Goal: Task Accomplishment & Management: Manage account settings

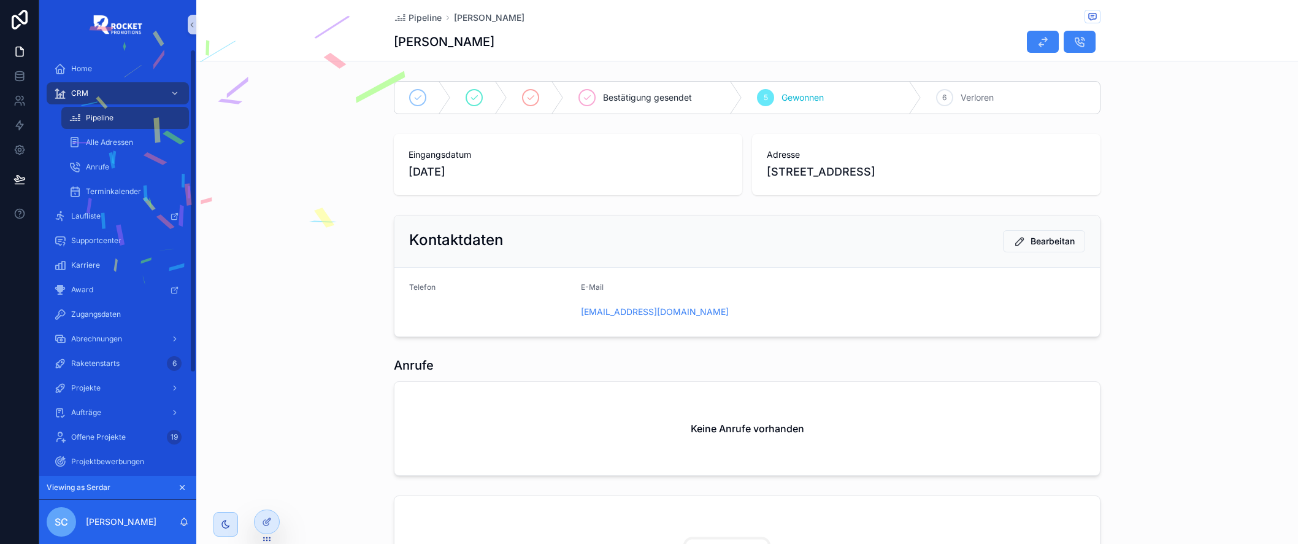
click at [144, 114] on div "Pipeline" at bounding box center [125, 118] width 113 height 20
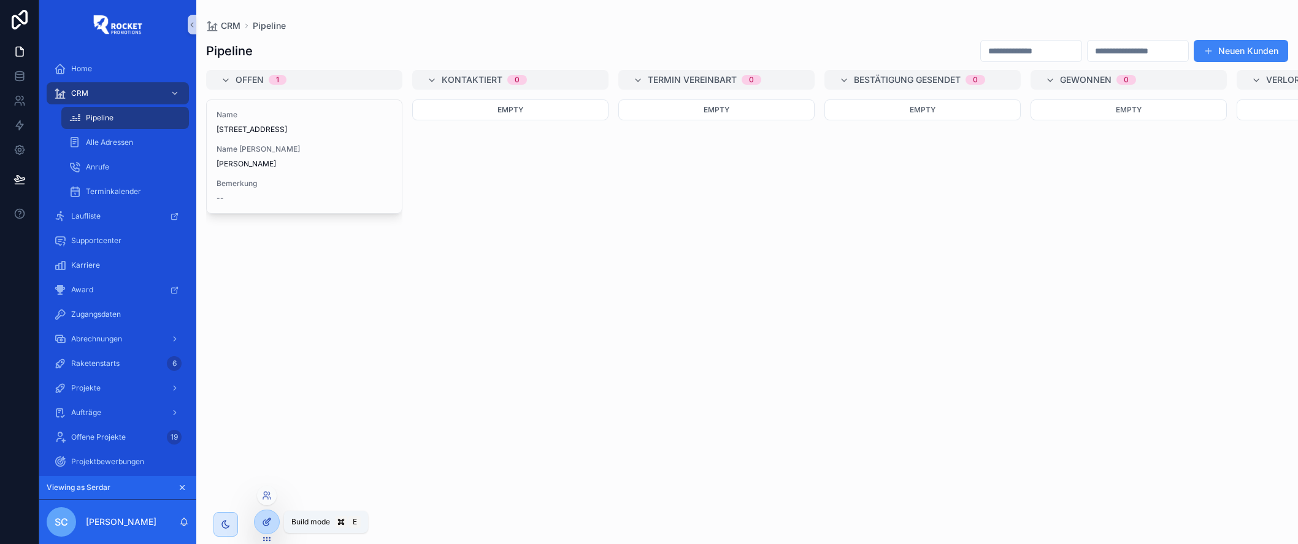
click at [267, 520] on icon at bounding box center [267, 522] width 10 height 10
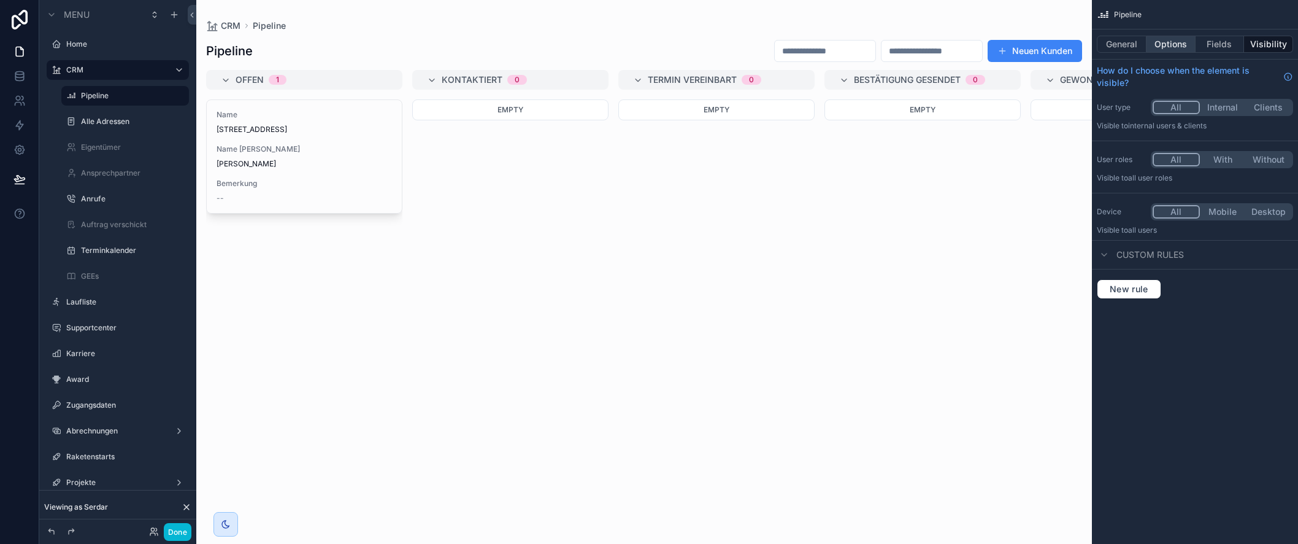
click at [1178, 42] on button "Options" at bounding box center [1171, 44] width 49 height 17
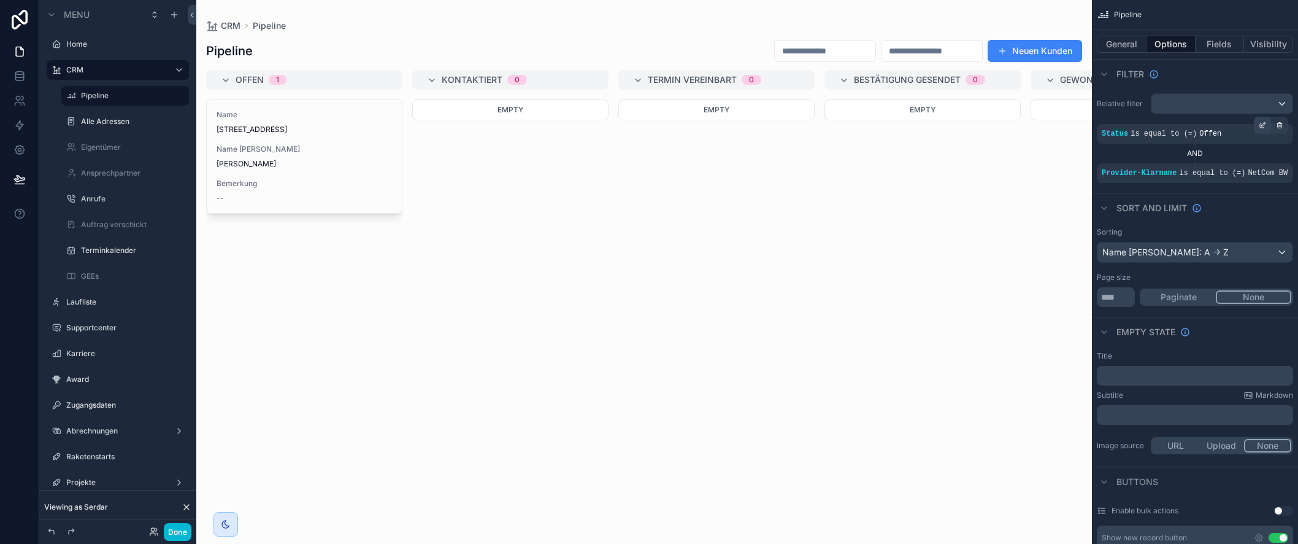
click at [1263, 123] on icon "scrollable content" at bounding box center [1262, 124] width 7 height 7
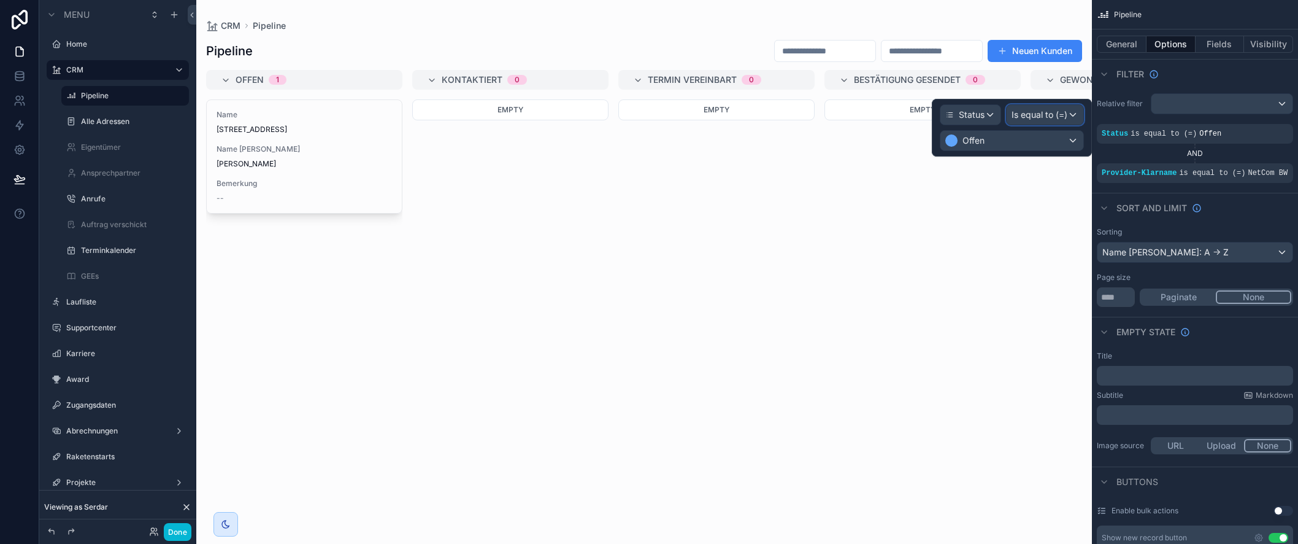
click at [1040, 113] on span "Is equal to (=)" at bounding box center [1040, 115] width 56 height 12
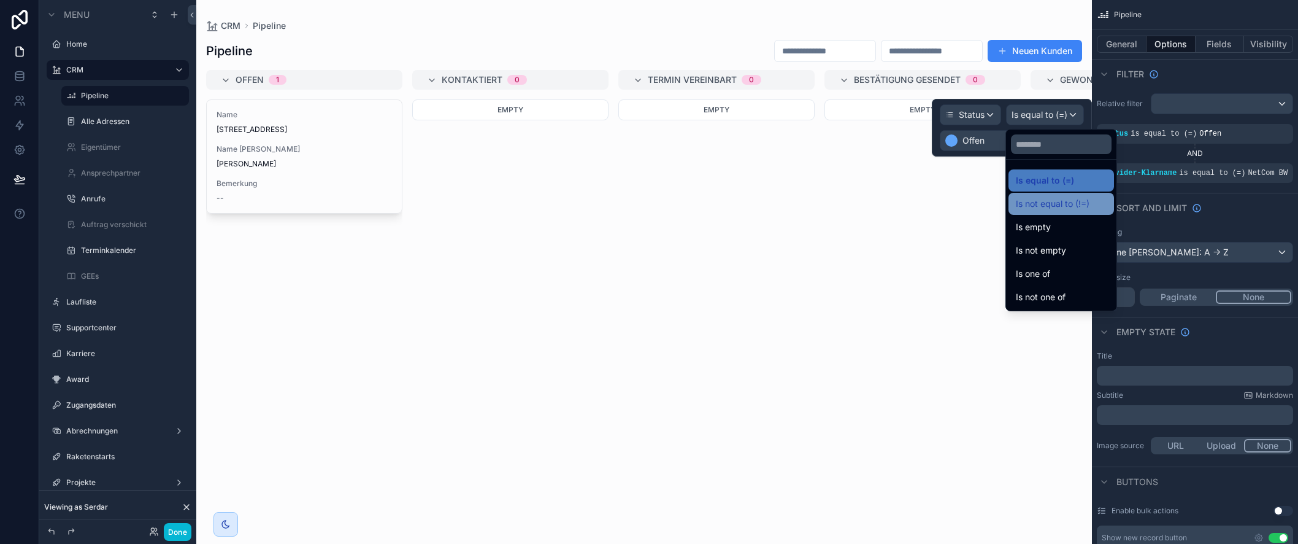
click at [1065, 204] on span "Is not equal to (!=)" at bounding box center [1053, 203] width 74 height 15
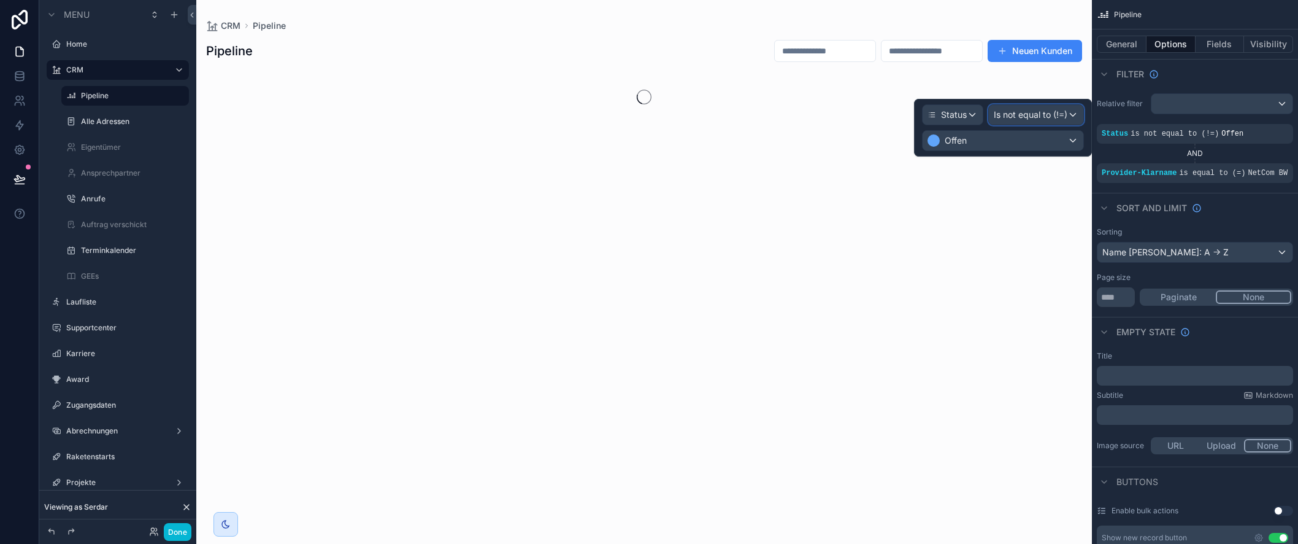
click at [1046, 113] on span "Is not equal to (!=)" at bounding box center [1031, 115] width 74 height 12
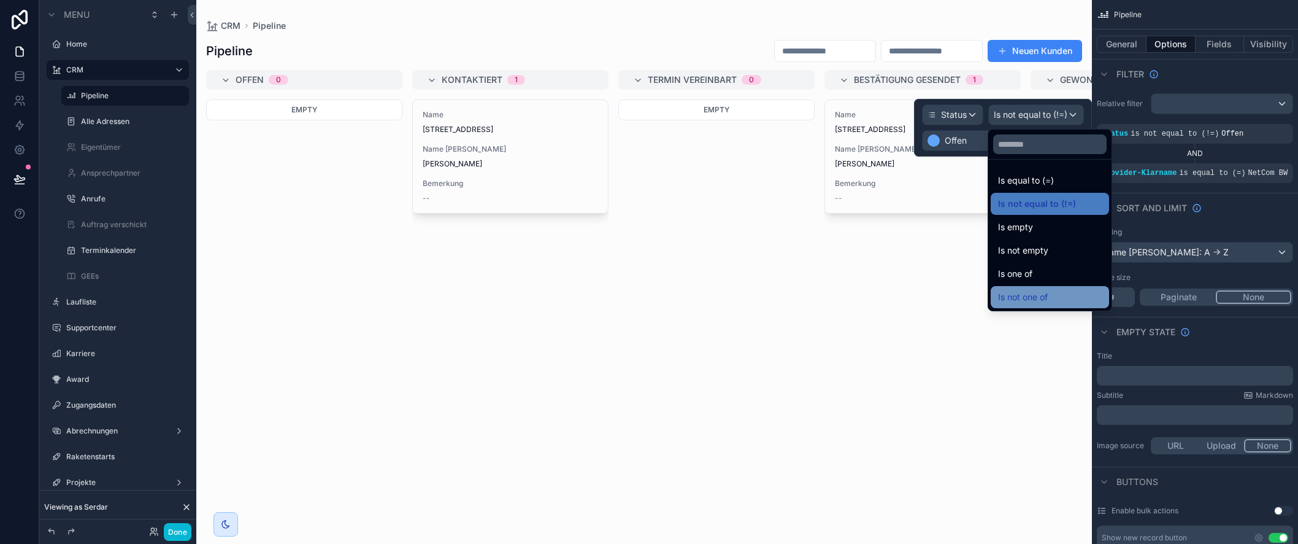
click at [1043, 300] on span "Is not one of" at bounding box center [1023, 297] width 50 height 15
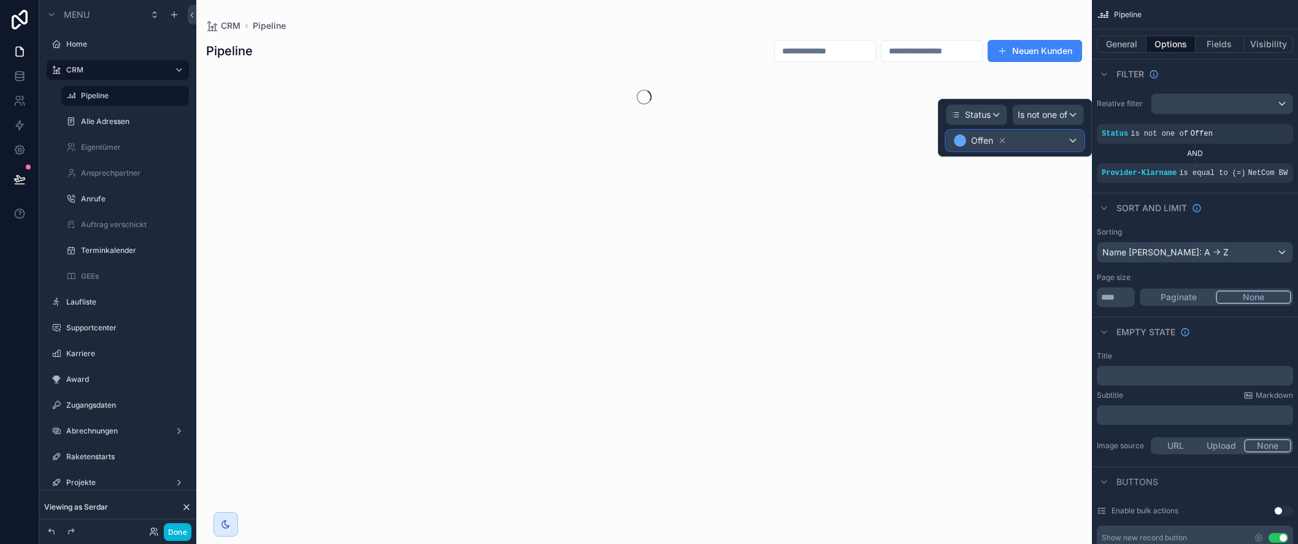
click at [1036, 144] on div "Offen" at bounding box center [1015, 141] width 137 height 20
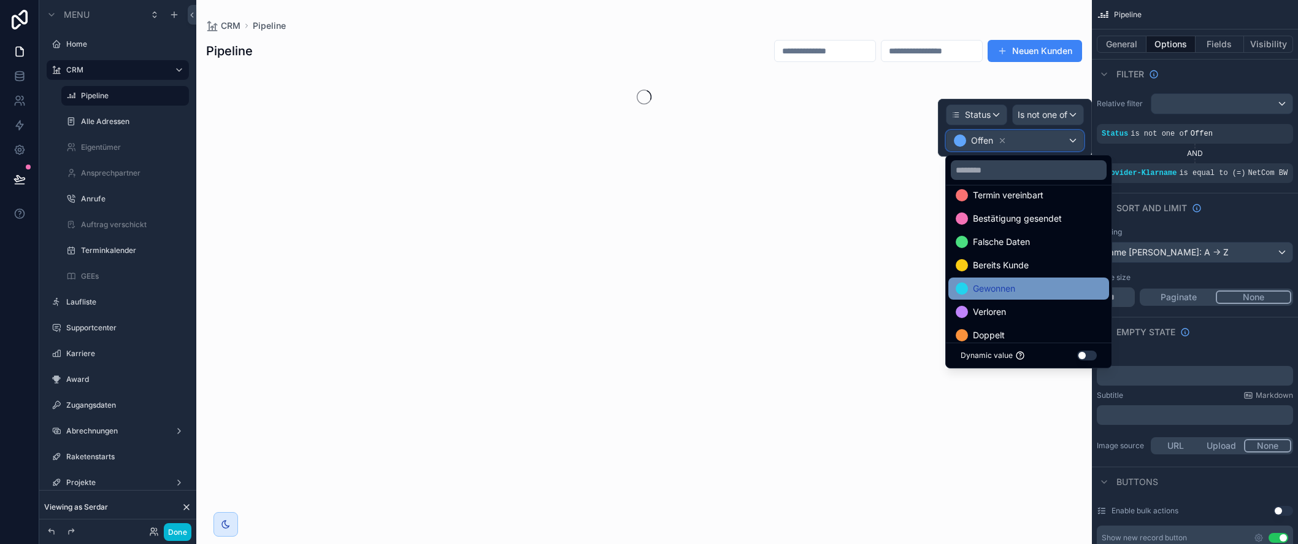
scroll to position [48, 0]
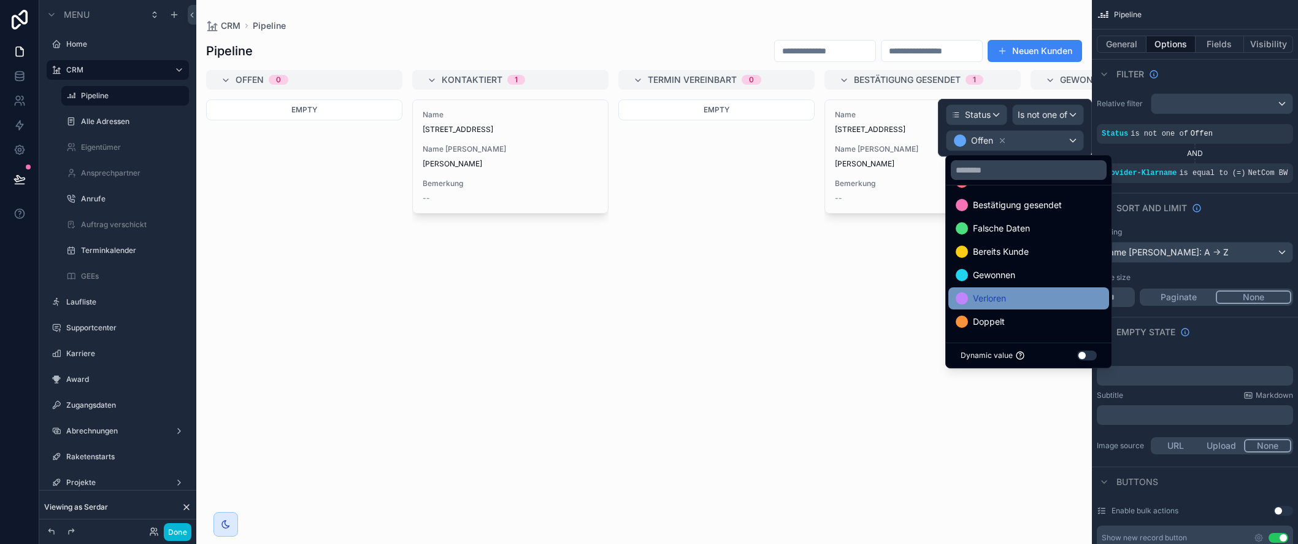
click at [1023, 297] on div "Verloren" at bounding box center [1029, 298] width 146 height 15
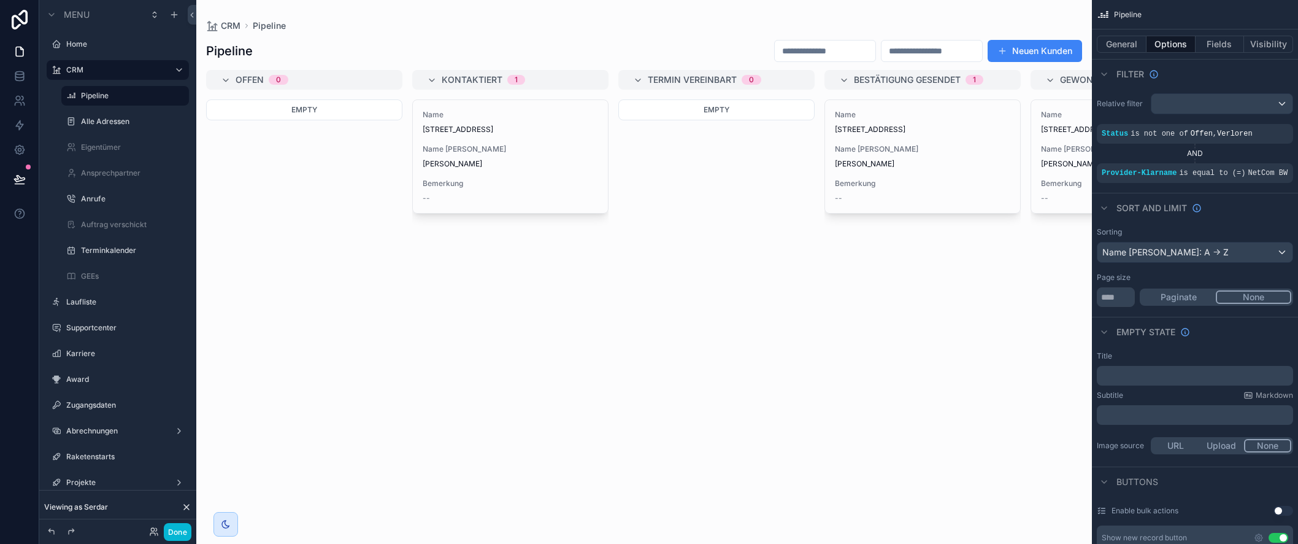
click at [691, 256] on div "scrollable content" at bounding box center [644, 272] width 896 height 544
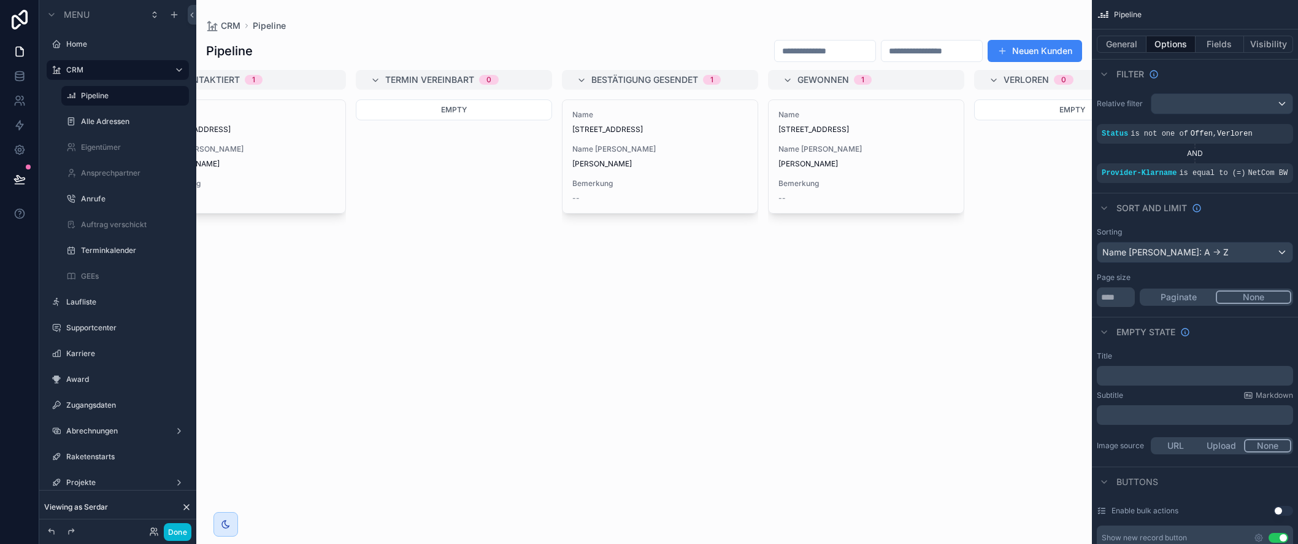
scroll to position [0, 351]
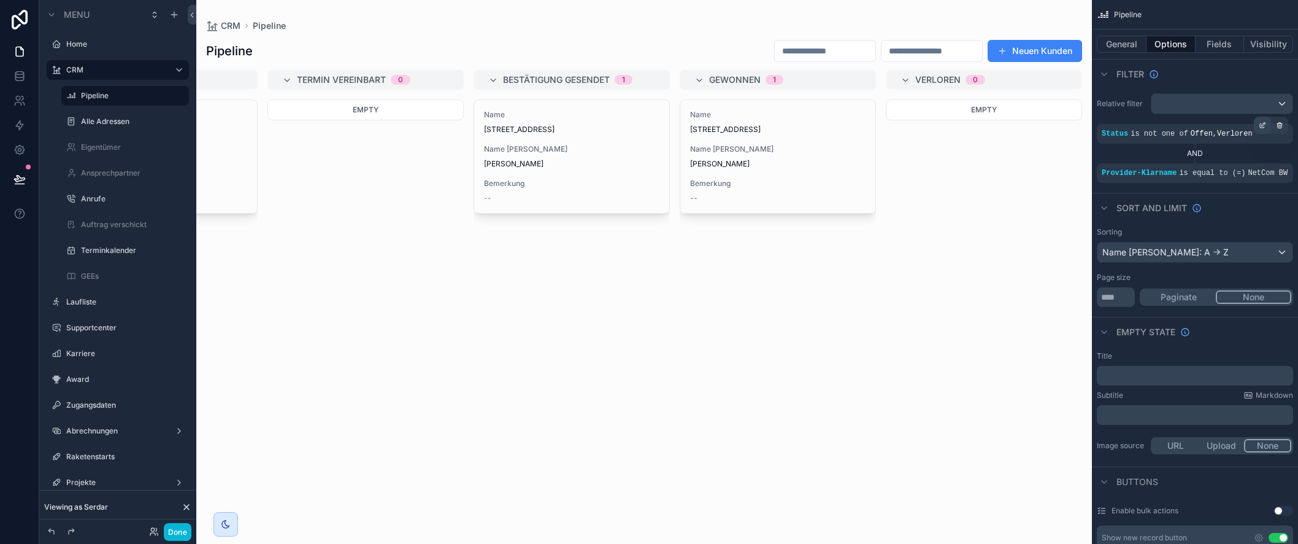
click at [1257, 126] on div "scrollable content" at bounding box center [1262, 125] width 17 height 17
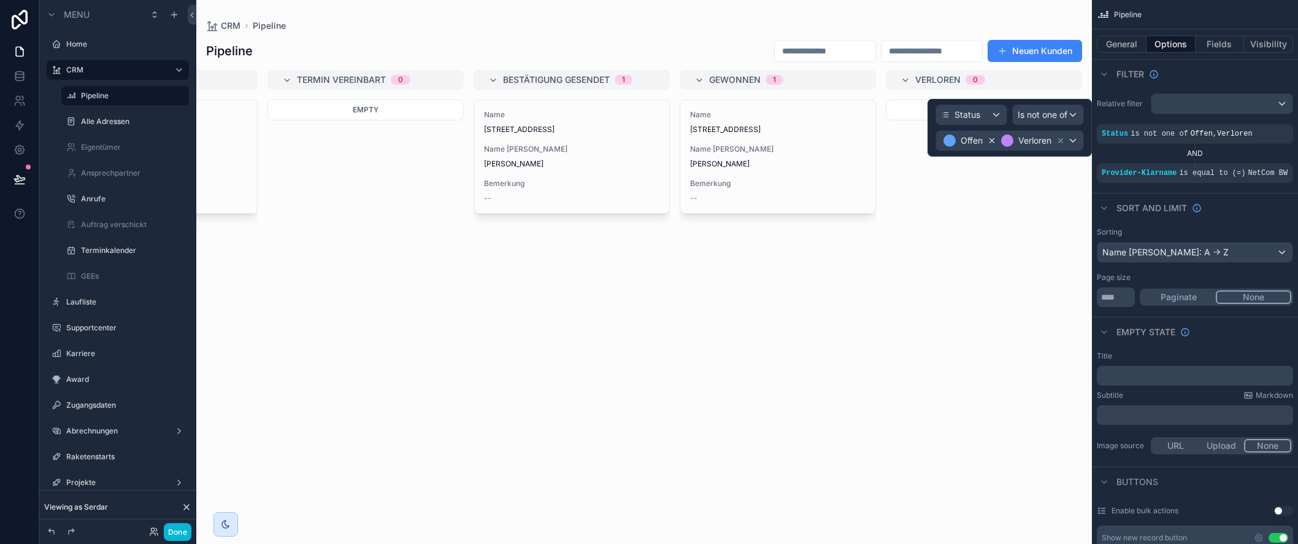
click at [990, 140] on icon at bounding box center [992, 141] width 4 height 4
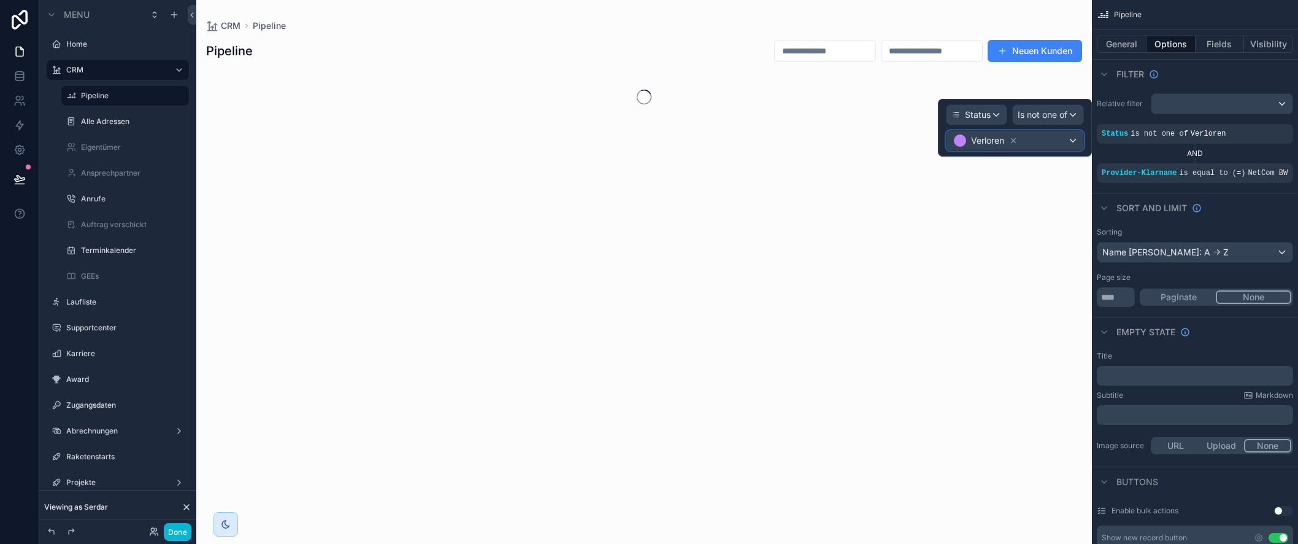
click at [1059, 142] on div "Verloren" at bounding box center [1015, 141] width 137 height 20
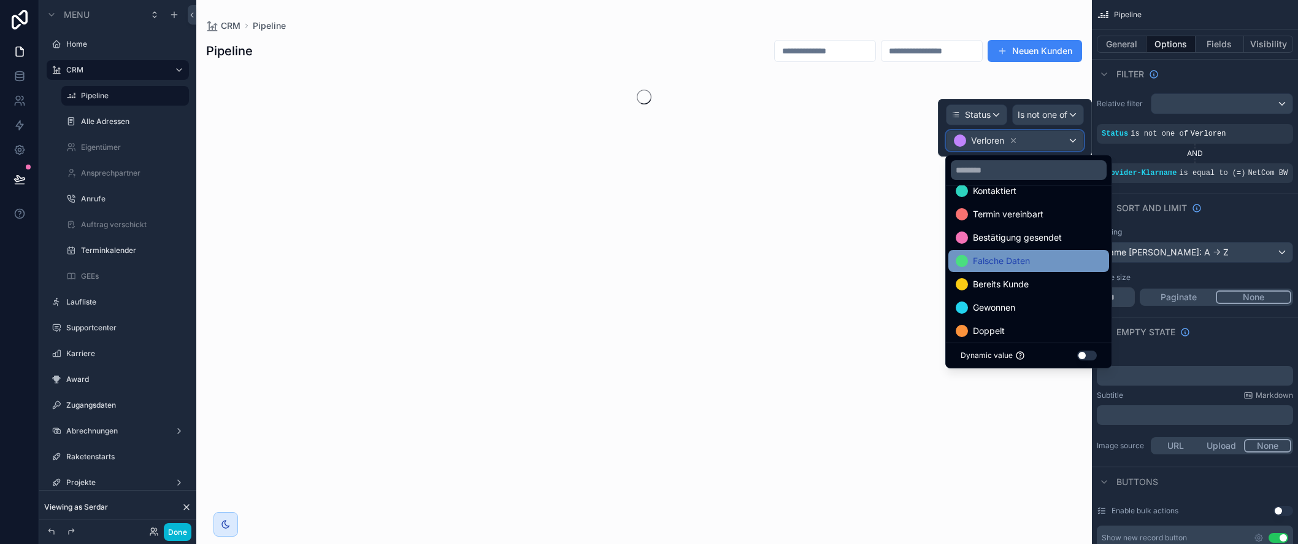
scroll to position [48, 0]
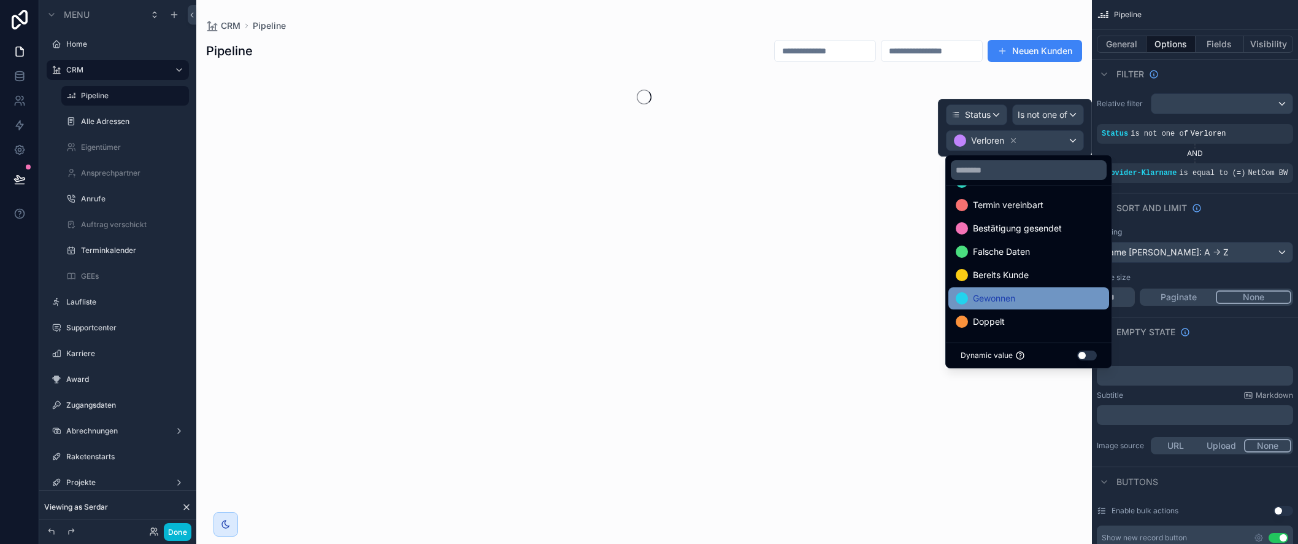
click at [1017, 296] on div "Gewonnen" at bounding box center [1029, 298] width 146 height 15
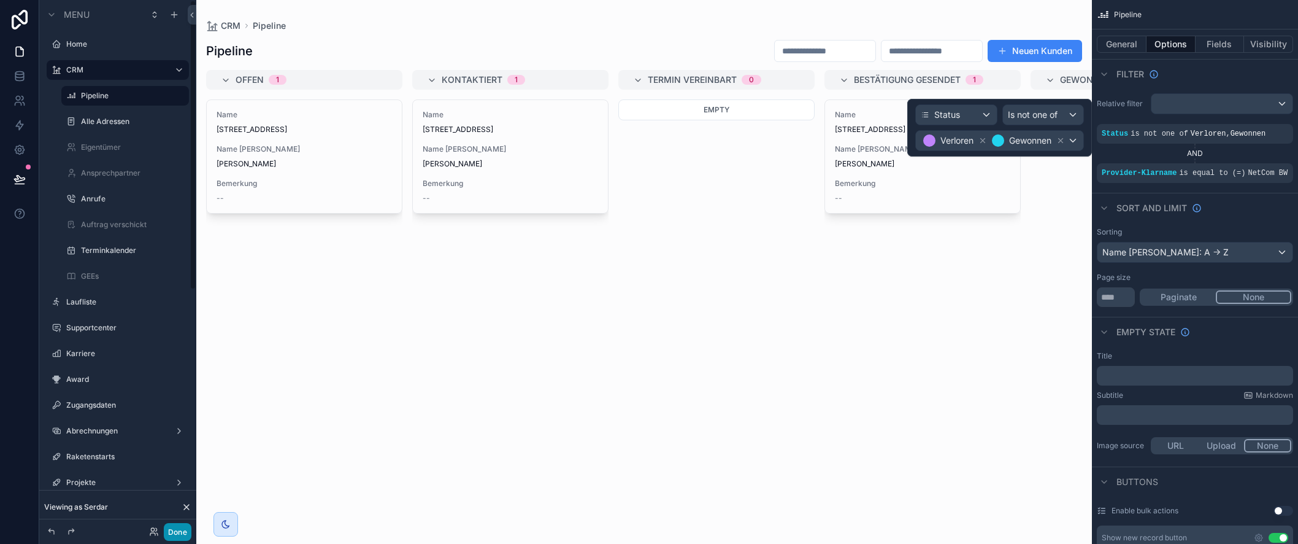
click at [179, 536] on button "Done" at bounding box center [178, 532] width 28 height 18
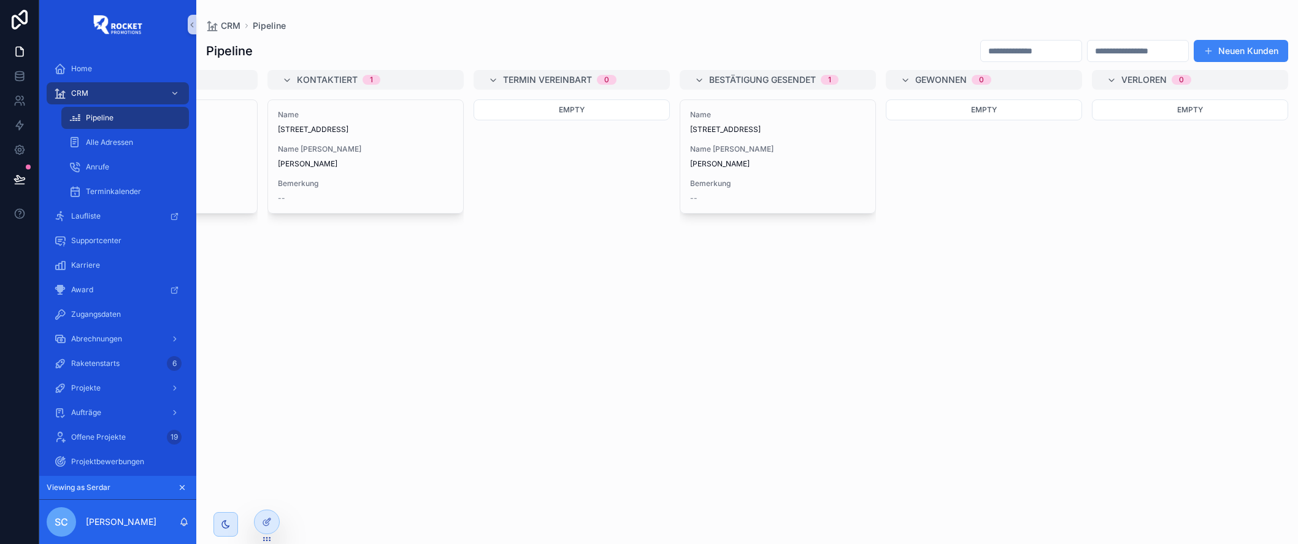
scroll to position [0, 0]
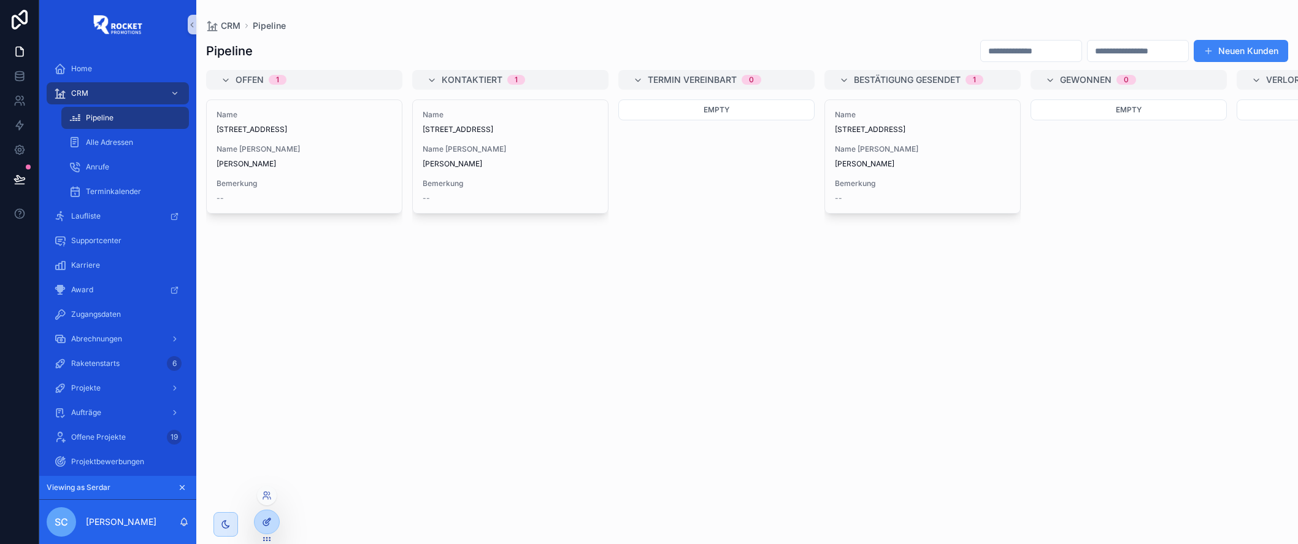
click at [271, 520] on icon at bounding box center [267, 522] width 10 height 10
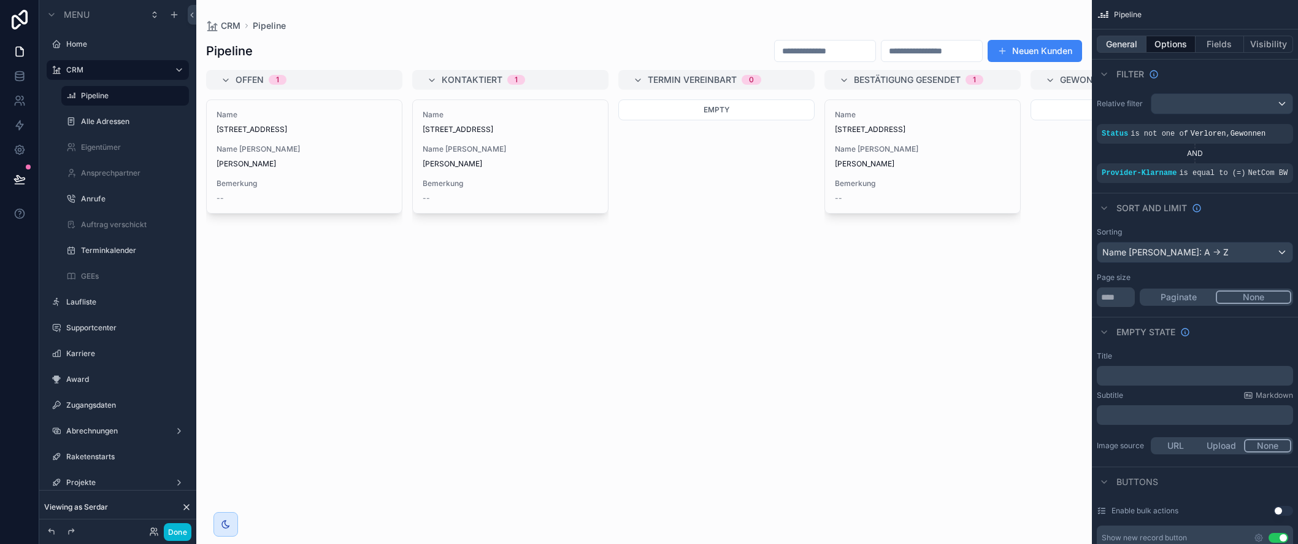
click at [1129, 42] on button "General" at bounding box center [1122, 44] width 50 height 17
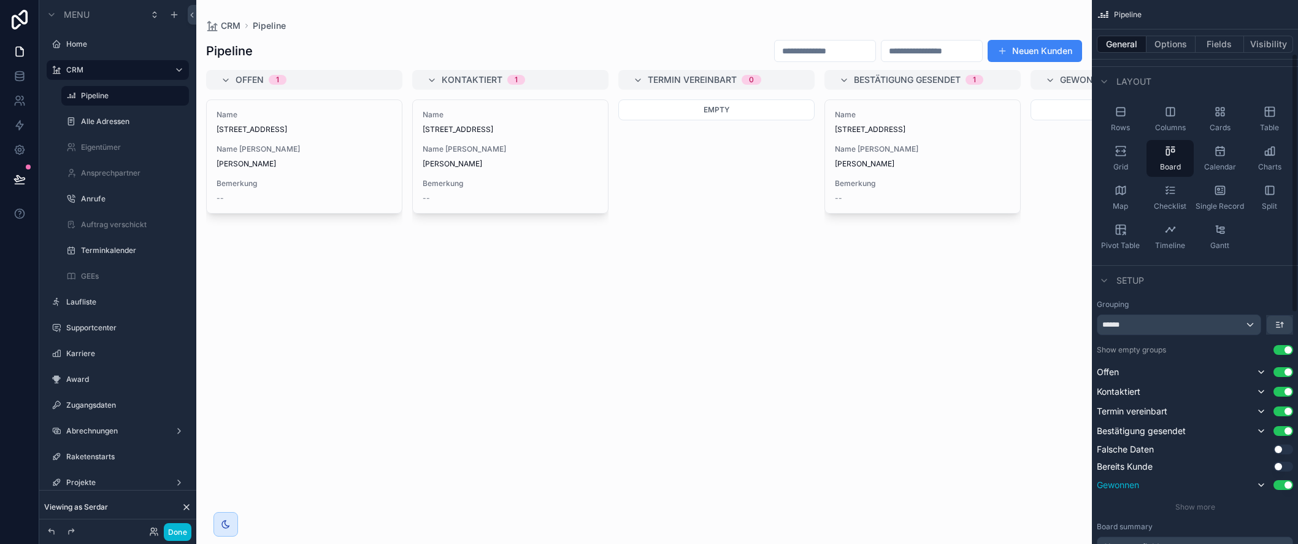
scroll to position [132, 0]
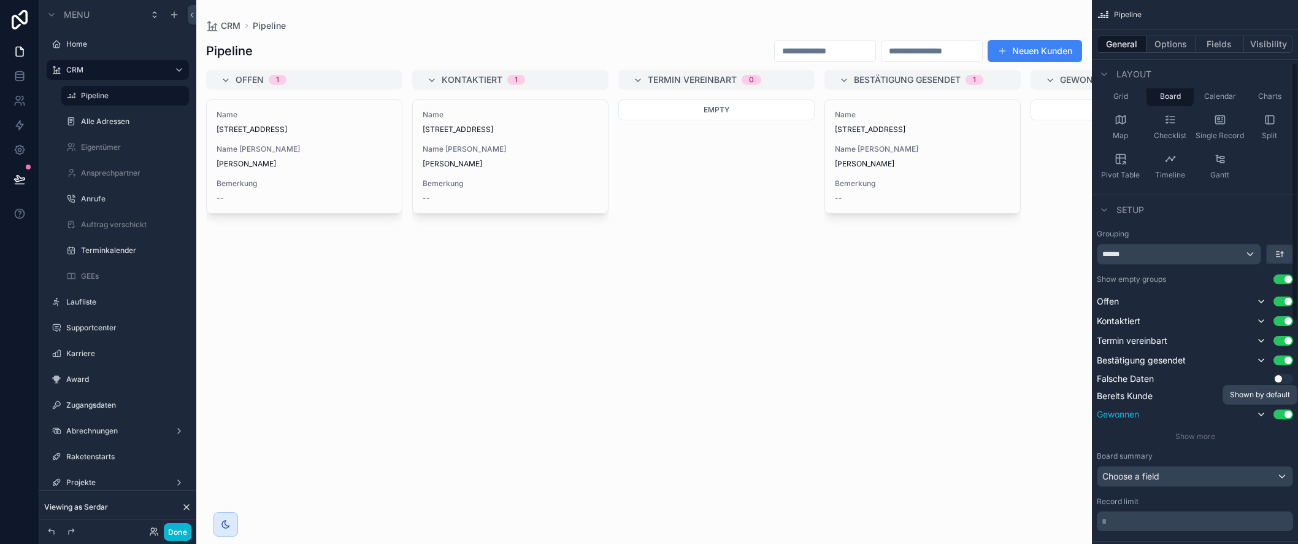
click at [1263, 417] on icon "scrollable content" at bounding box center [1261, 414] width 10 height 10
click at [1263, 414] on icon "scrollable content" at bounding box center [1261, 414] width 10 height 10
click at [1283, 413] on button "Use setting" at bounding box center [1284, 414] width 20 height 10
click at [1205, 435] on span "Show more" at bounding box center [1195, 433] width 40 height 9
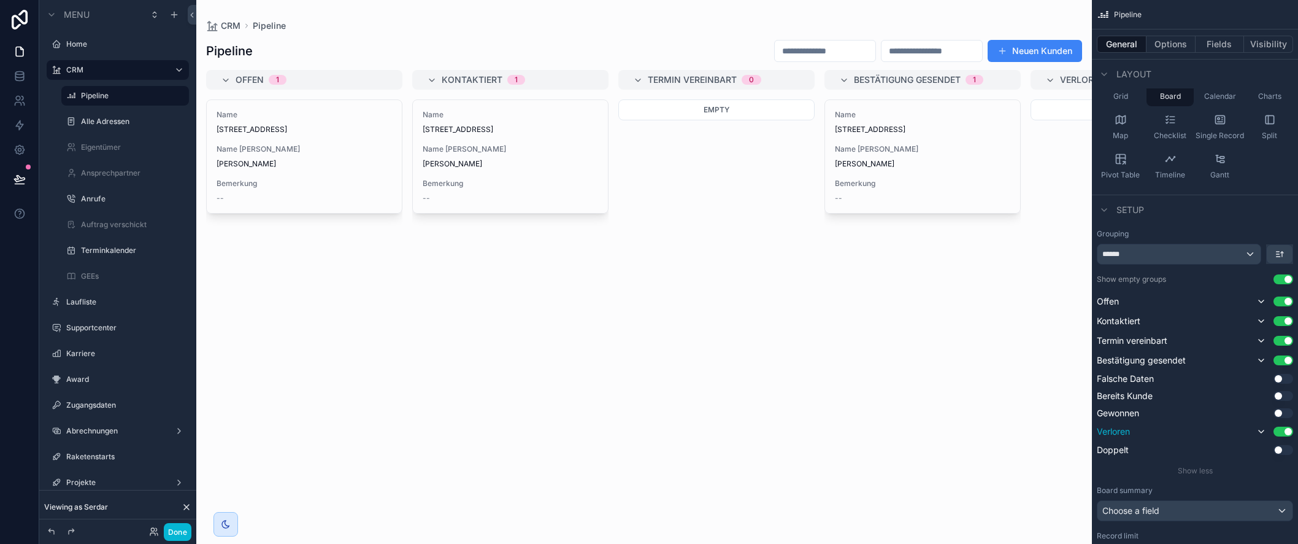
click at [1283, 434] on button "Use setting" at bounding box center [1284, 431] width 20 height 10
click at [179, 534] on button "Done" at bounding box center [178, 532] width 28 height 18
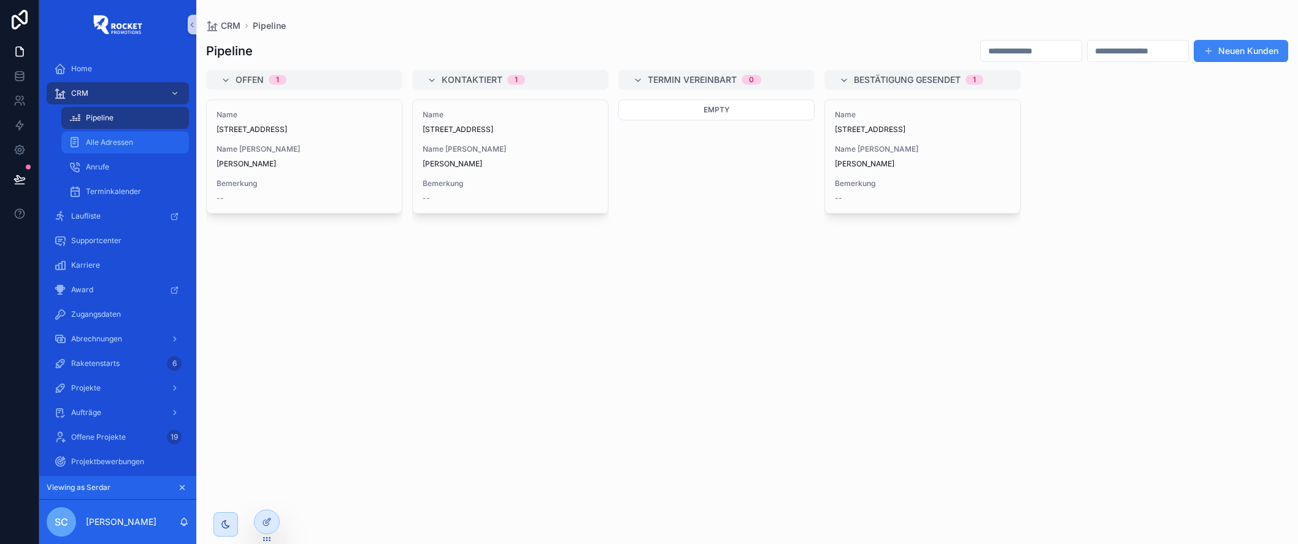
click at [114, 142] on span "Alle Adressen" at bounding box center [109, 142] width 47 height 10
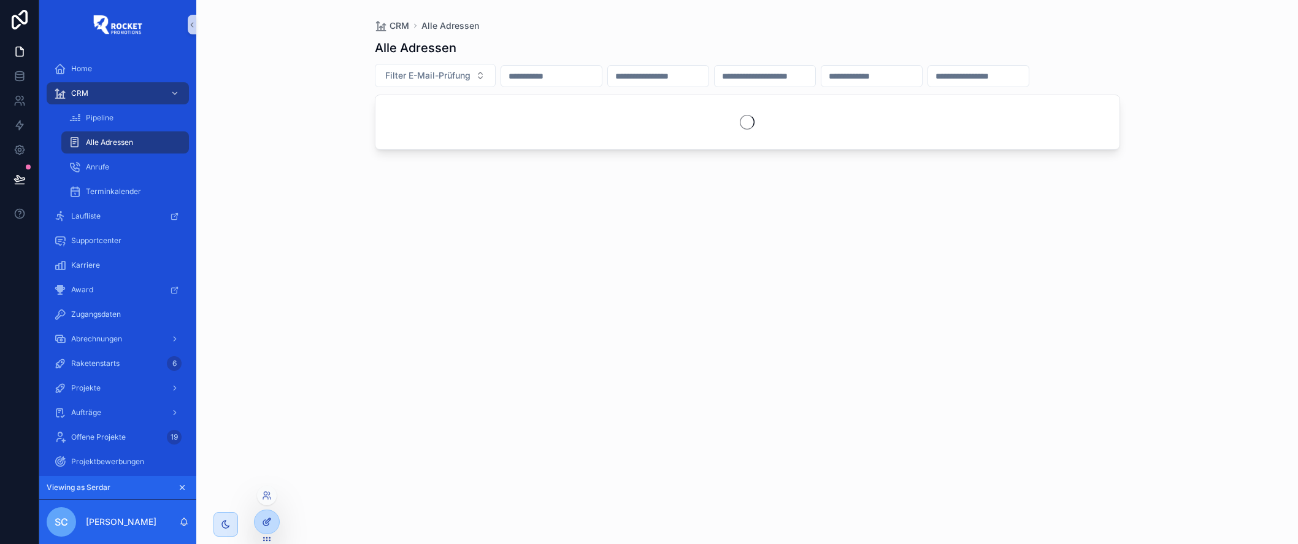
click at [270, 518] on icon at bounding box center [268, 520] width 5 height 5
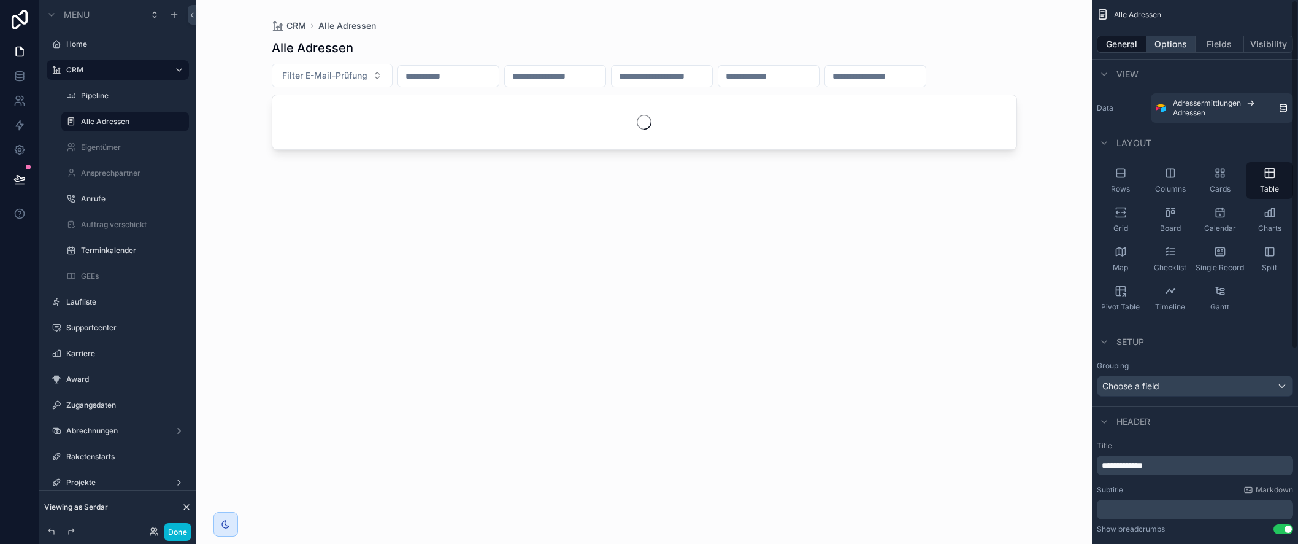
drag, startPoint x: 1183, startPoint y: 49, endPoint x: 1194, endPoint y: 39, distance: 14.8
click at [1183, 49] on button "Options" at bounding box center [1171, 44] width 49 height 17
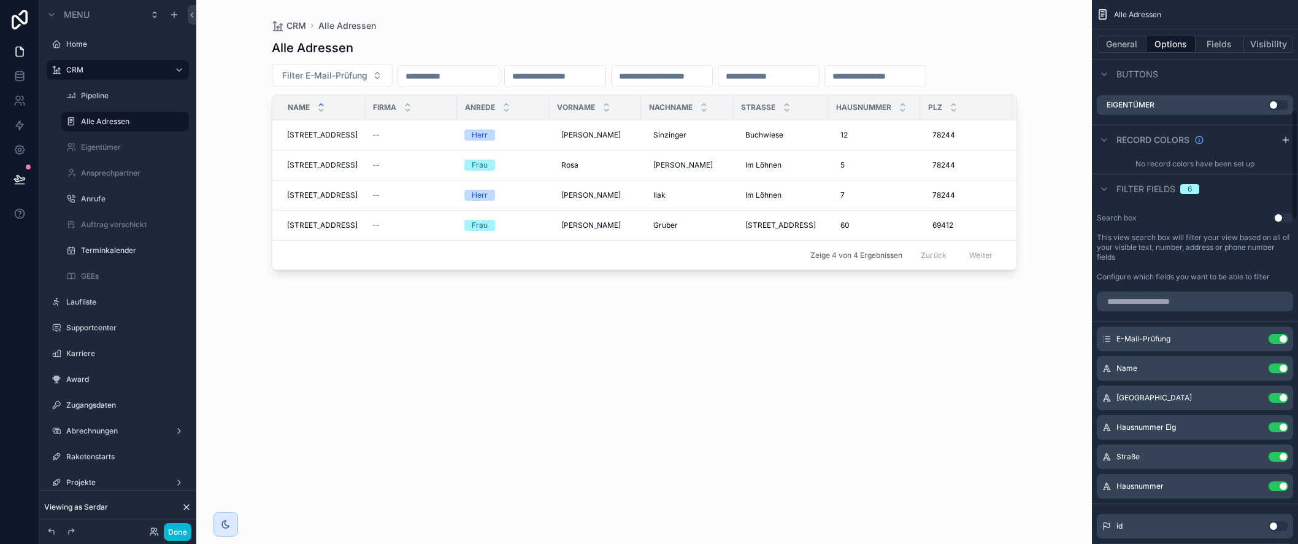
scroll to position [616, 0]
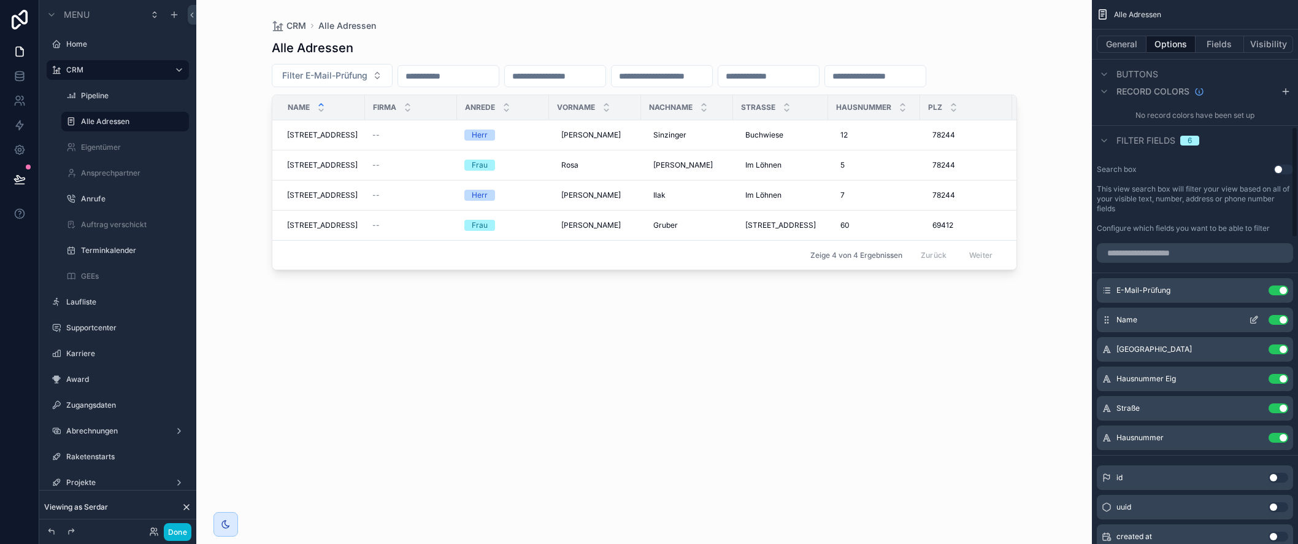
click at [1276, 295] on button "Use setting" at bounding box center [1279, 290] width 20 height 10
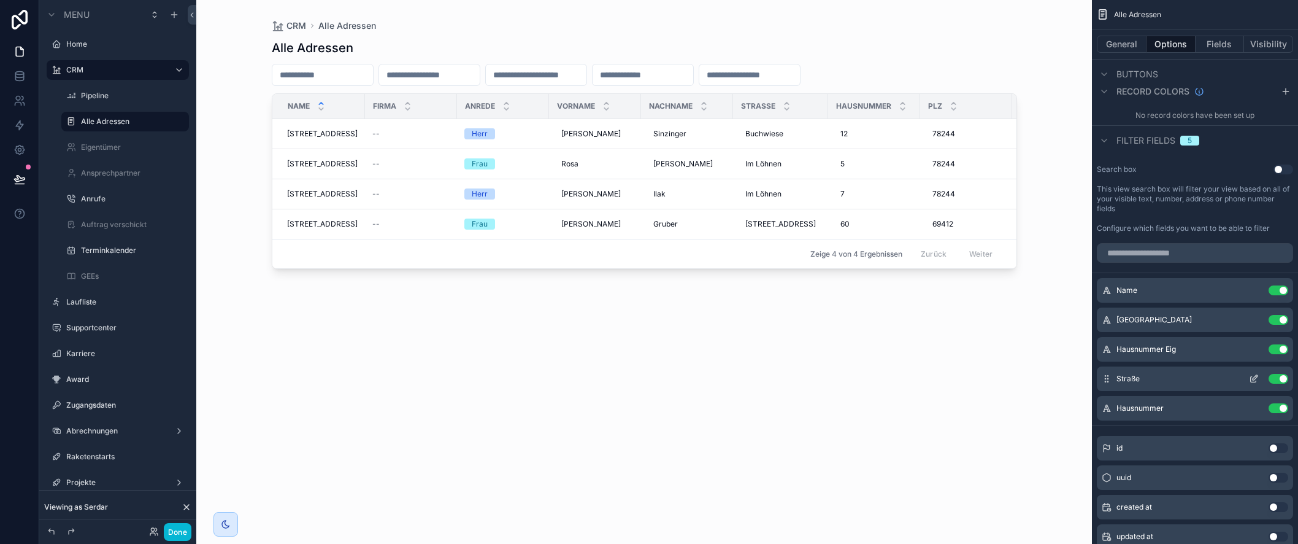
click at [1279, 383] on button "Use setting" at bounding box center [1279, 379] width 20 height 10
click at [1280, 383] on button "Use setting" at bounding box center [1279, 379] width 20 height 10
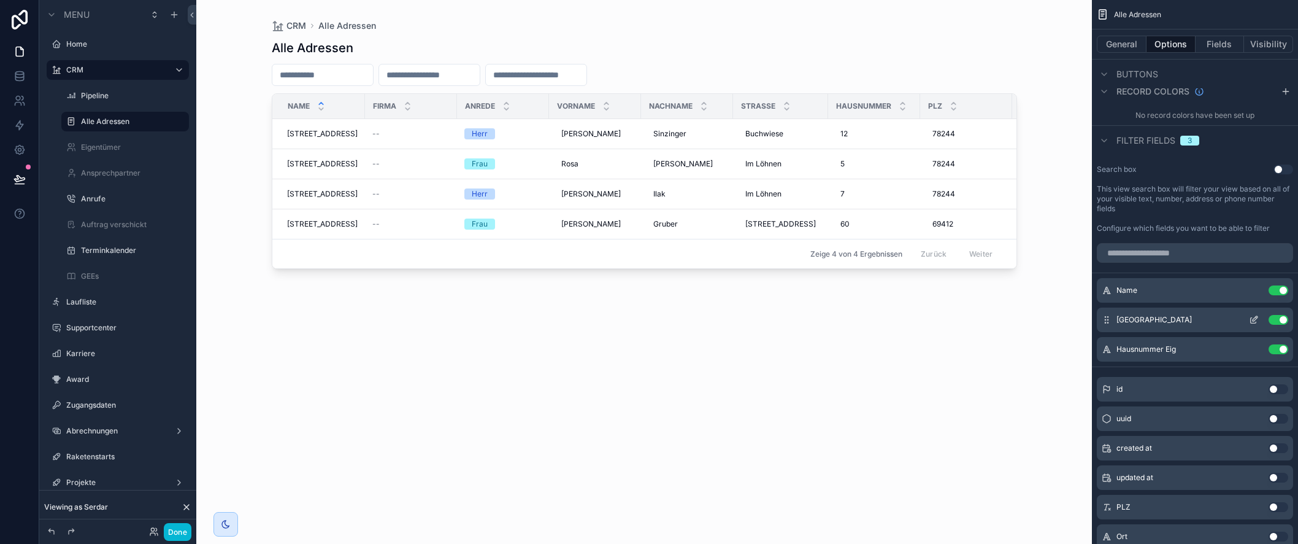
click at [1253, 325] on icon "scrollable content" at bounding box center [1254, 320] width 10 height 10
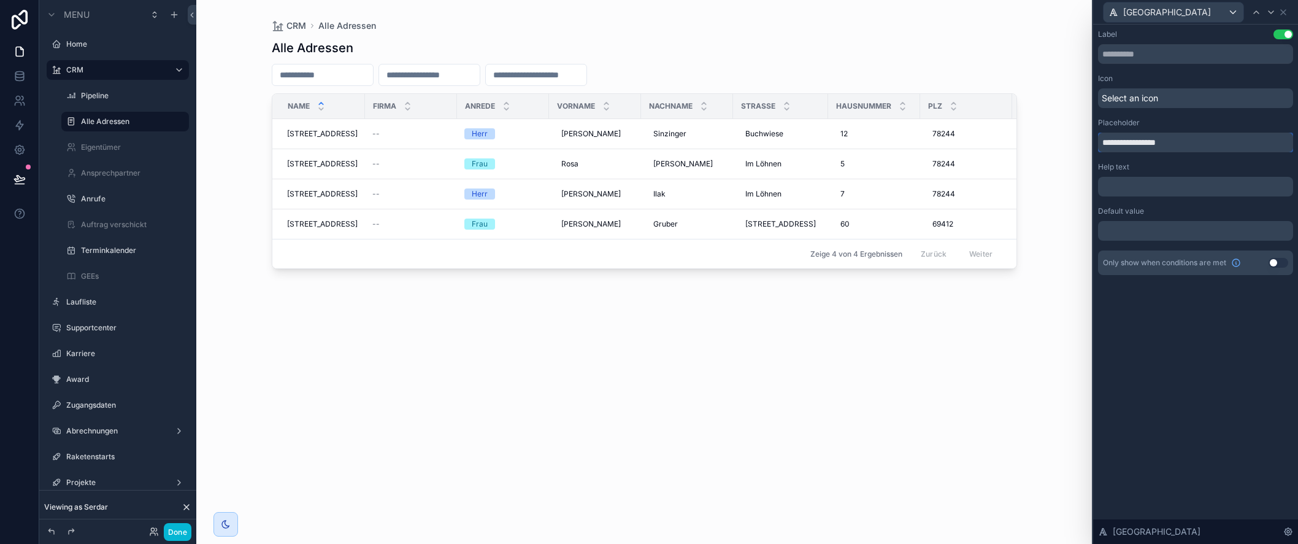
click at [1180, 144] on input "**********" at bounding box center [1195, 143] width 195 height 20
type input "**********"
click at [1283, 12] on icon at bounding box center [1283, 12] width 10 height 10
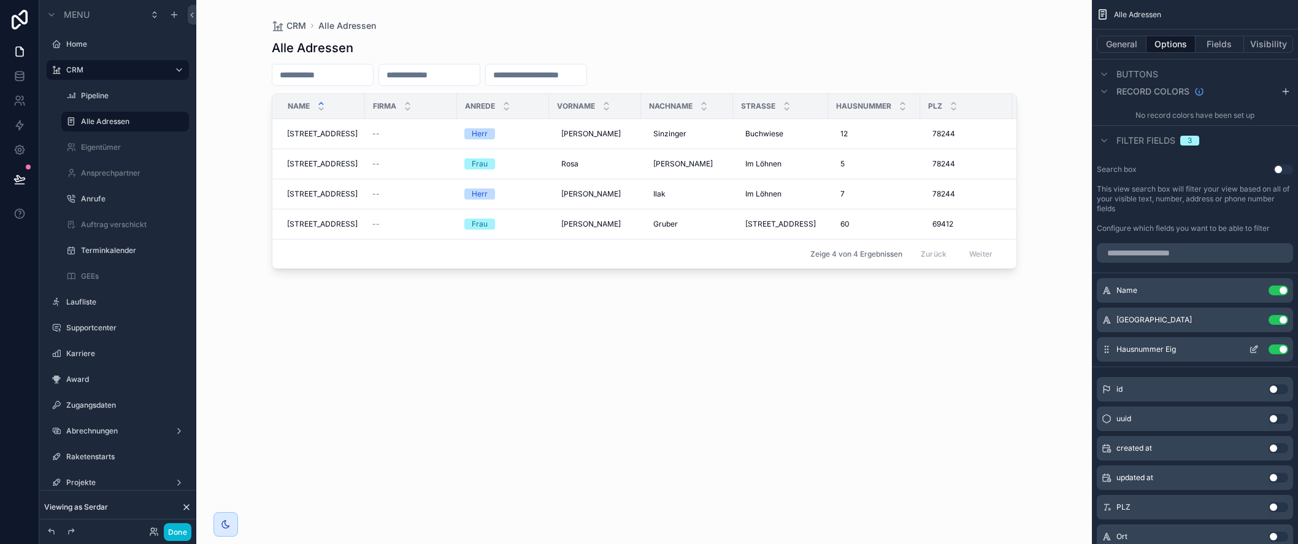
click at [1256, 353] on icon "scrollable content" at bounding box center [1254, 350] width 6 height 6
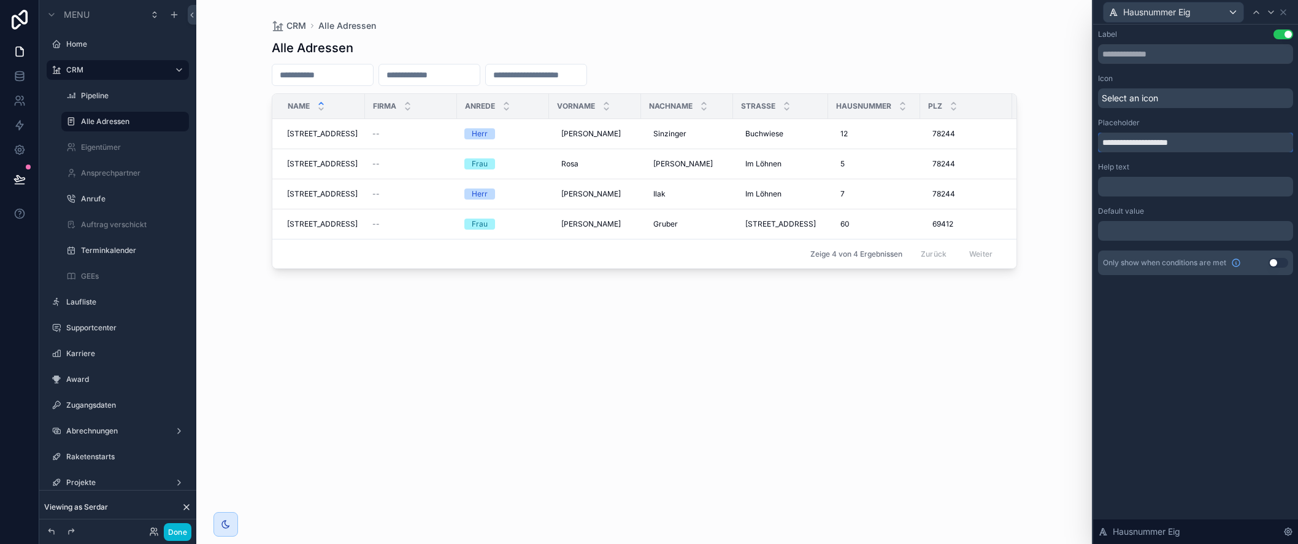
click at [1215, 145] on input "**********" at bounding box center [1195, 143] width 195 height 20
type input "**********"
click at [1283, 15] on icon at bounding box center [1283, 12] width 10 height 10
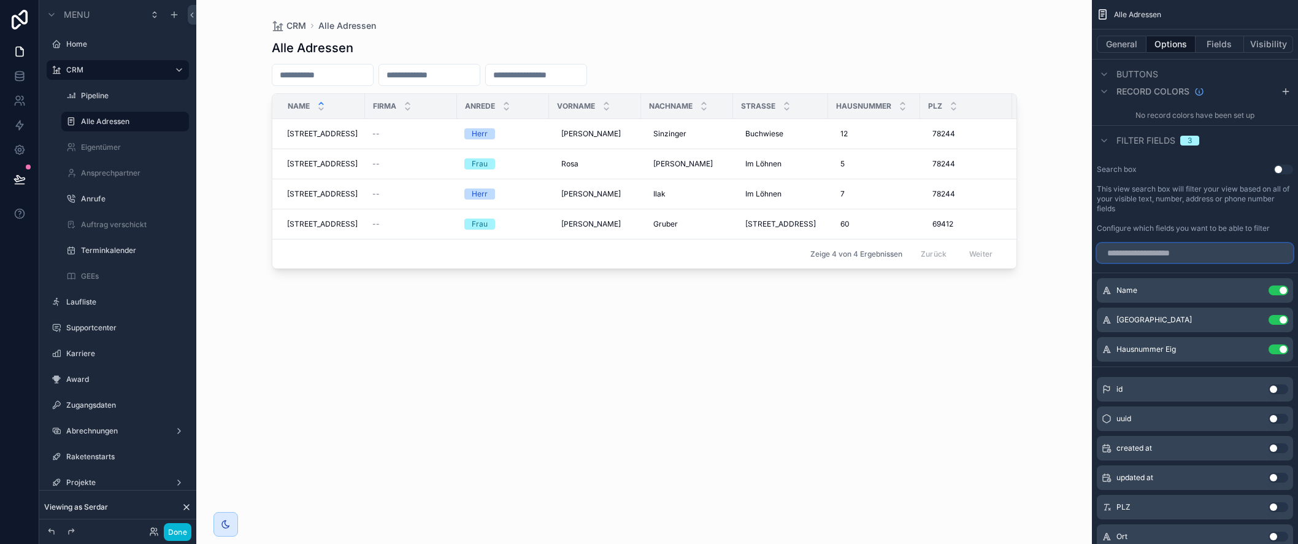
click at [1164, 262] on input "scrollable content" at bounding box center [1195, 253] width 196 height 20
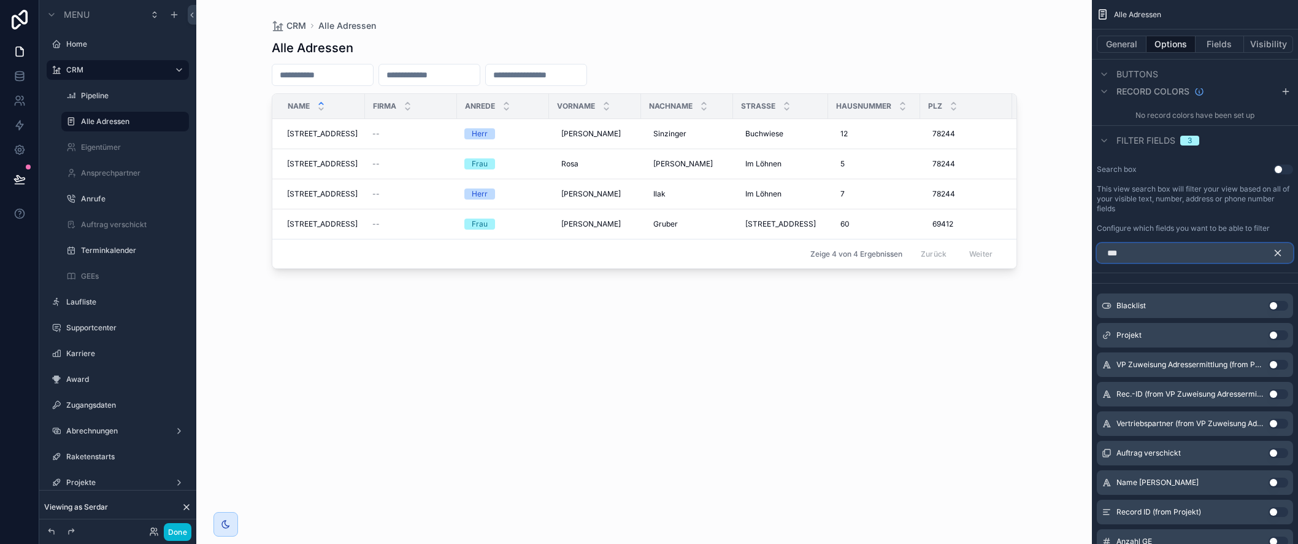
scroll to position [464, 0]
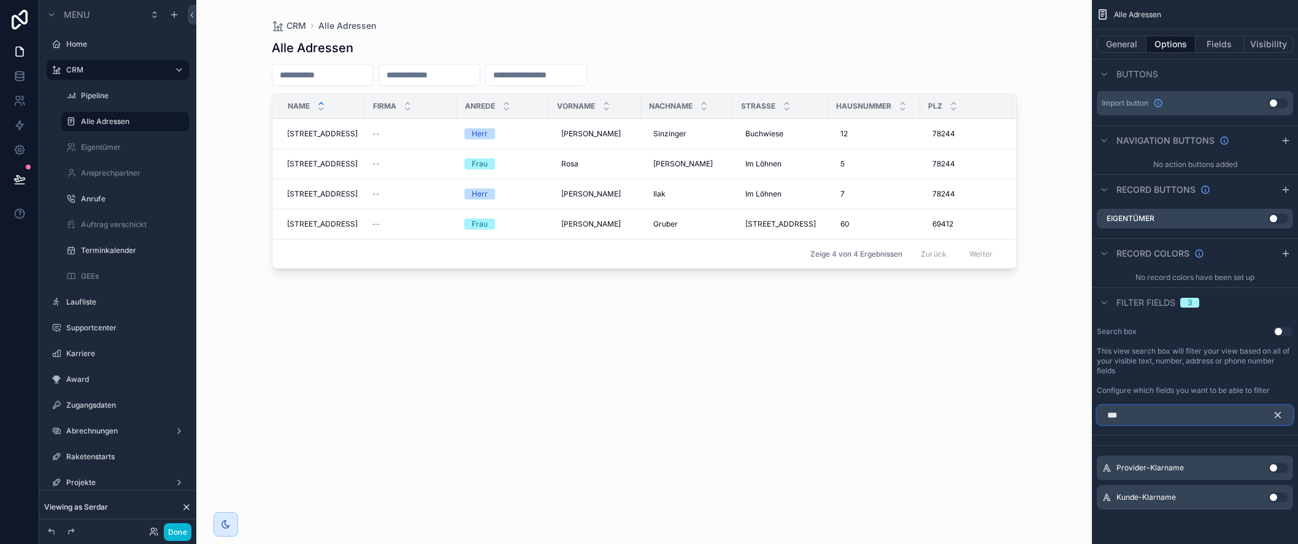
type input "***"
click at [1278, 497] on button "Use setting" at bounding box center [1279, 497] width 20 height 10
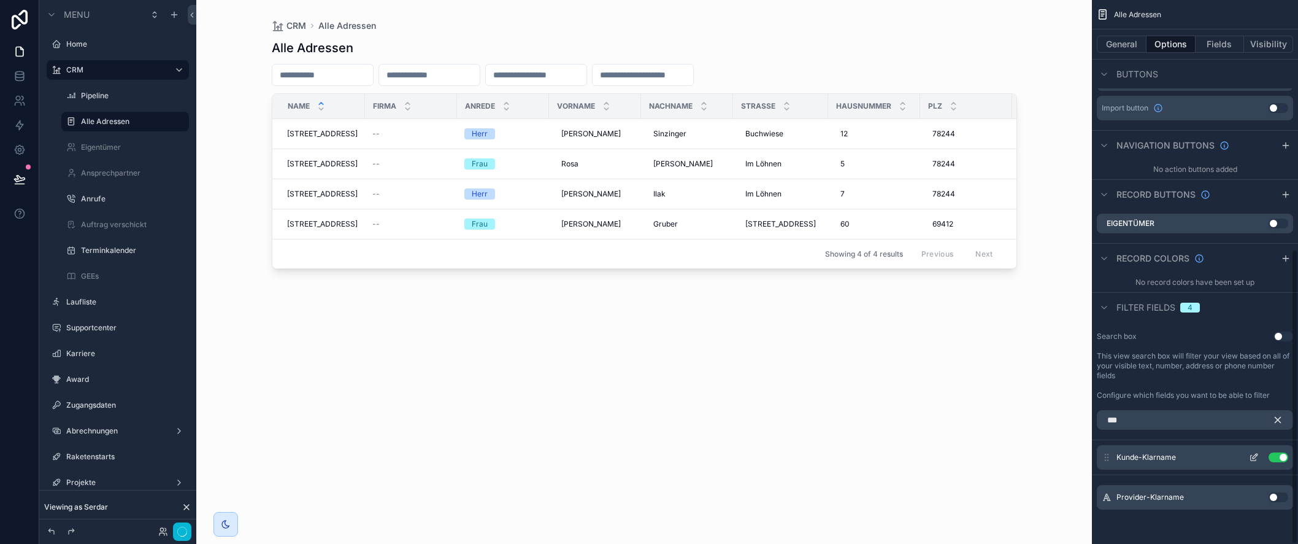
scroll to position [459, 0]
drag, startPoint x: 1280, startPoint y: 416, endPoint x: 1269, endPoint y: 444, distance: 29.5
click at [1280, 417] on icon "scrollable content" at bounding box center [1277, 419] width 11 height 11
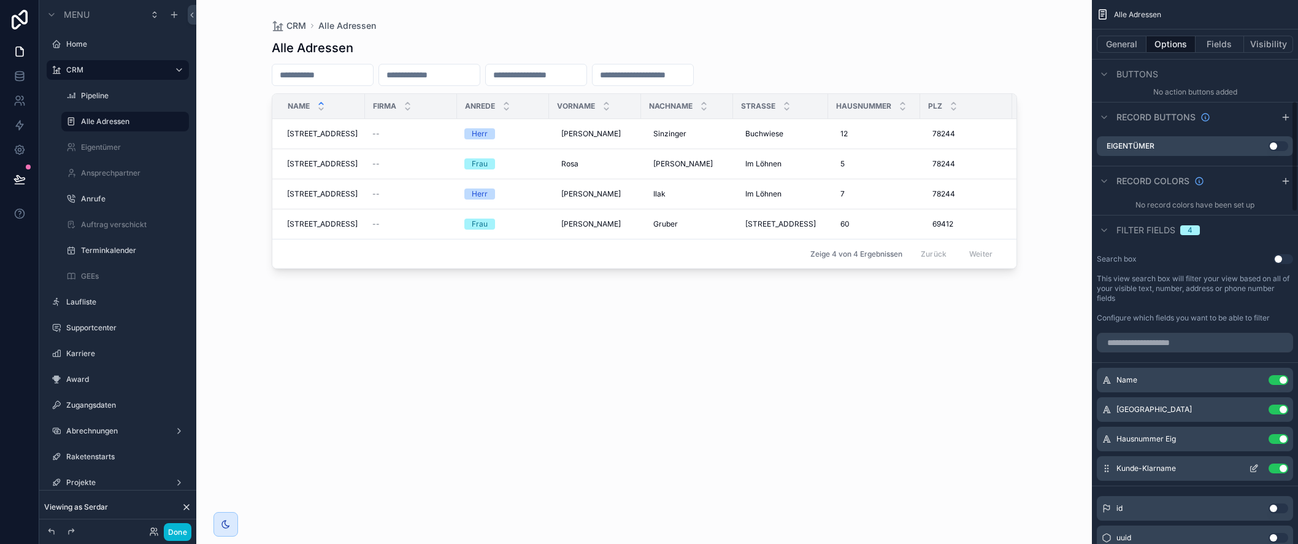
scroll to position [548, 0]
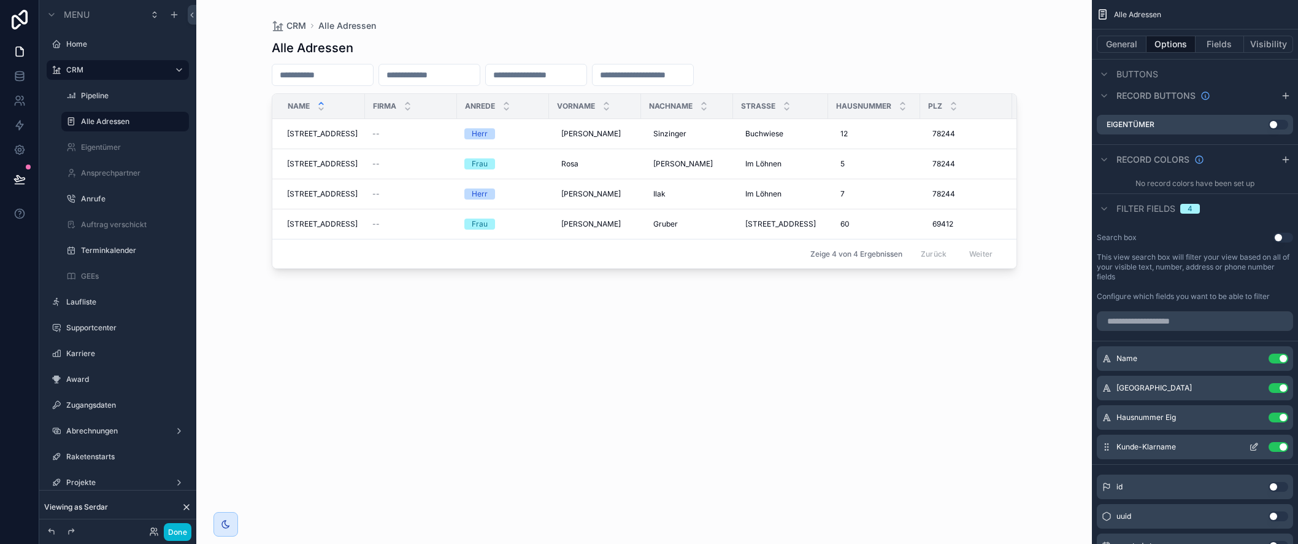
click at [1255, 452] on icon "scrollable content" at bounding box center [1254, 447] width 10 height 10
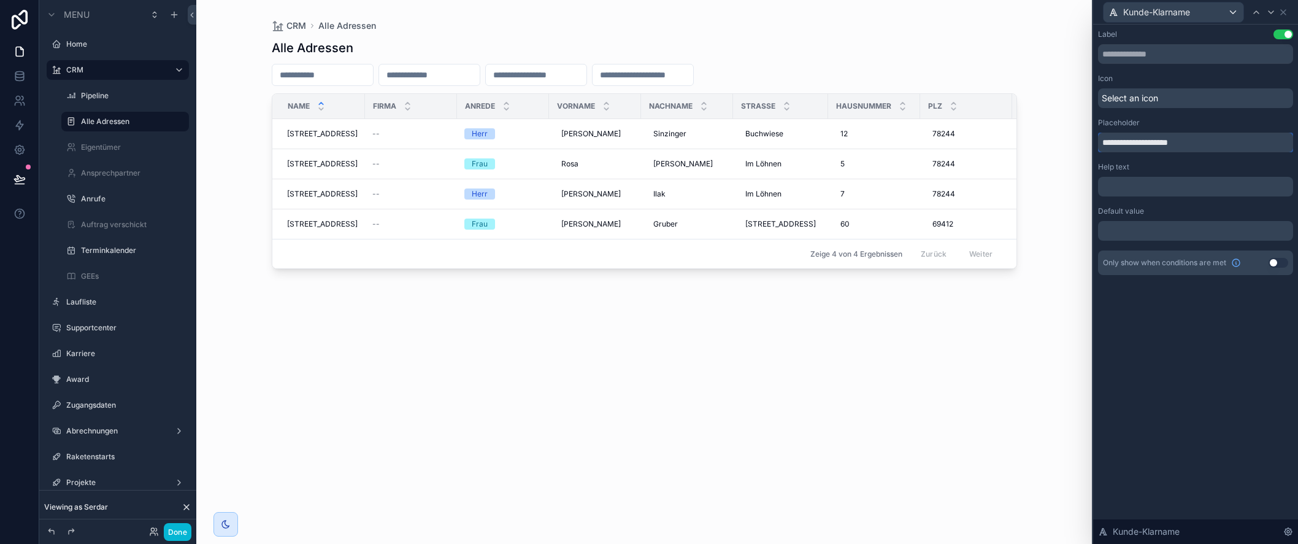
click at [1199, 144] on input "**********" at bounding box center [1195, 143] width 195 height 20
type input "**********"
click at [1284, 13] on icon at bounding box center [1283, 12] width 10 height 10
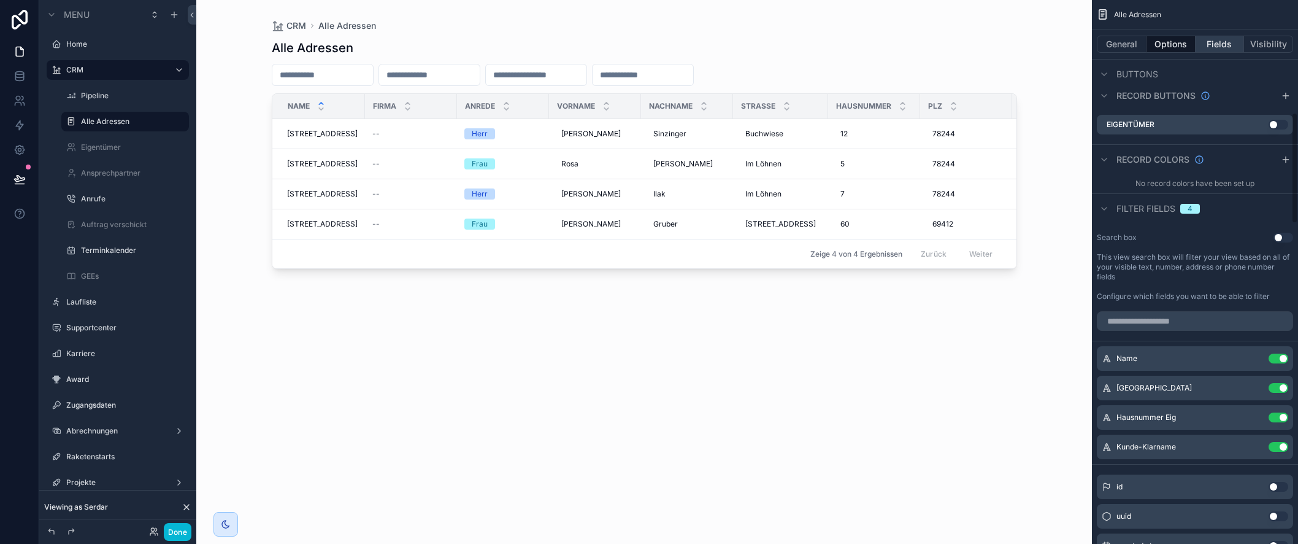
click at [1221, 41] on button "Fields" at bounding box center [1220, 44] width 49 height 17
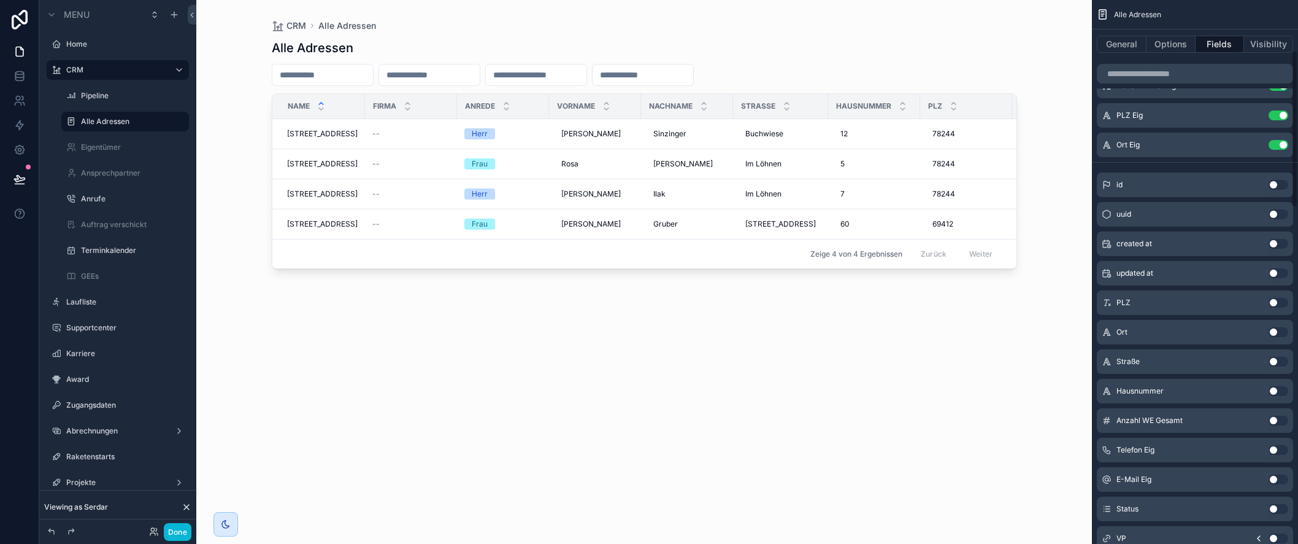
scroll to position [0, 0]
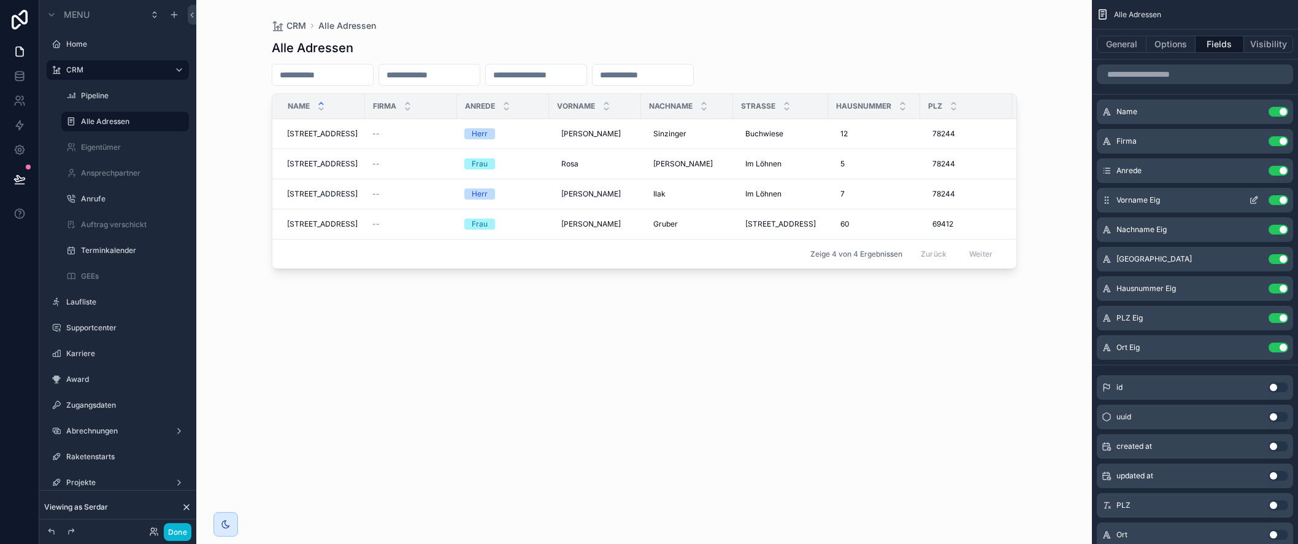
drag, startPoint x: 1284, startPoint y: 140, endPoint x: 1236, endPoint y: 165, distance: 53.8
click at [1284, 140] on button "Use setting" at bounding box center [1279, 141] width 20 height 10
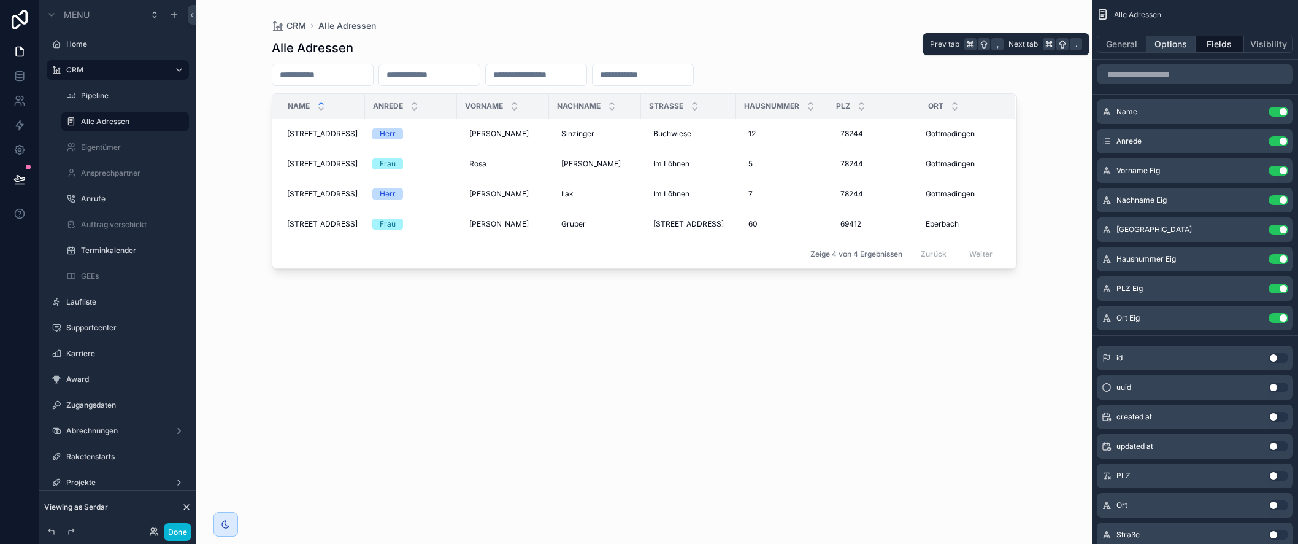
click at [1173, 45] on button "Options" at bounding box center [1171, 44] width 49 height 17
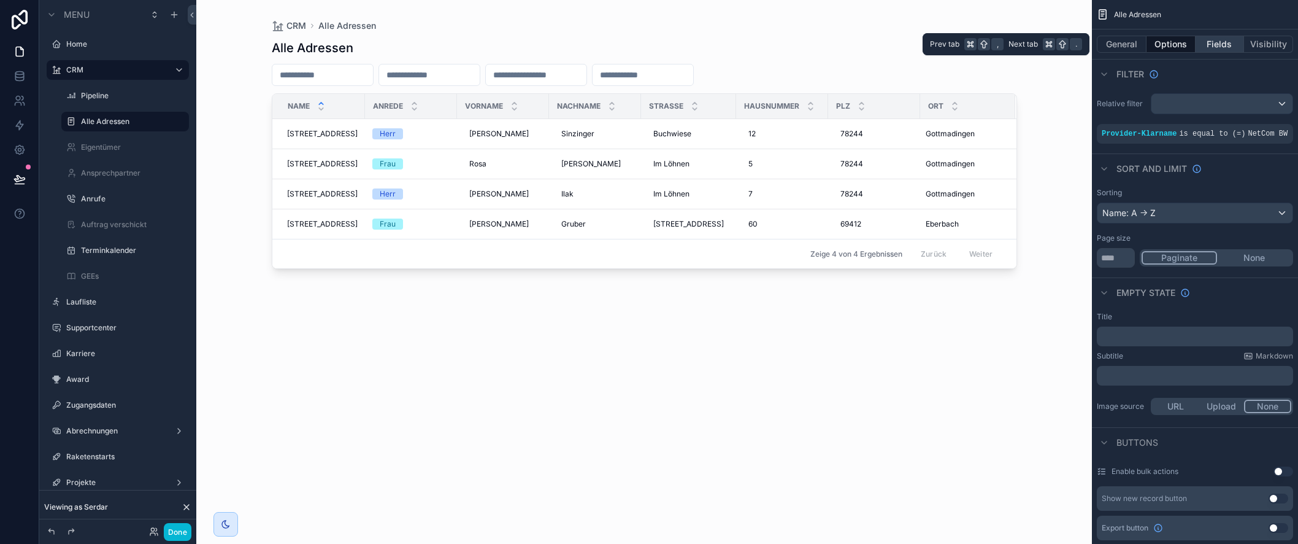
click at [1213, 45] on button "Fields" at bounding box center [1220, 44] width 49 height 17
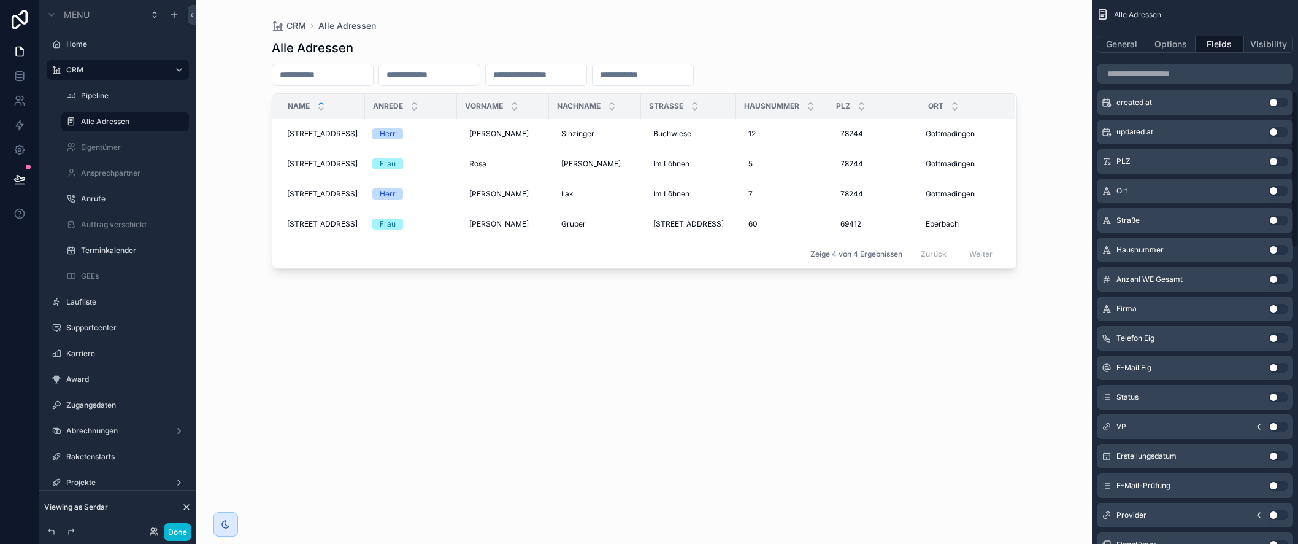
scroll to position [361, 0]
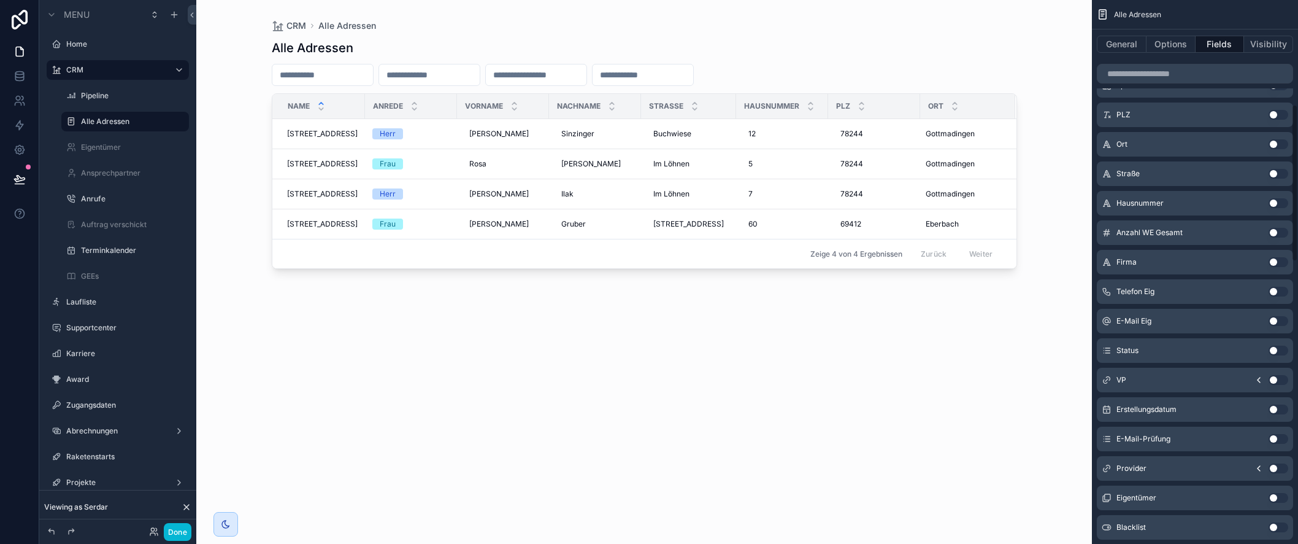
drag, startPoint x: 1281, startPoint y: 348, endPoint x: 1271, endPoint y: 353, distance: 11.5
click at [1280, 348] on button "Use setting" at bounding box center [1279, 350] width 20 height 10
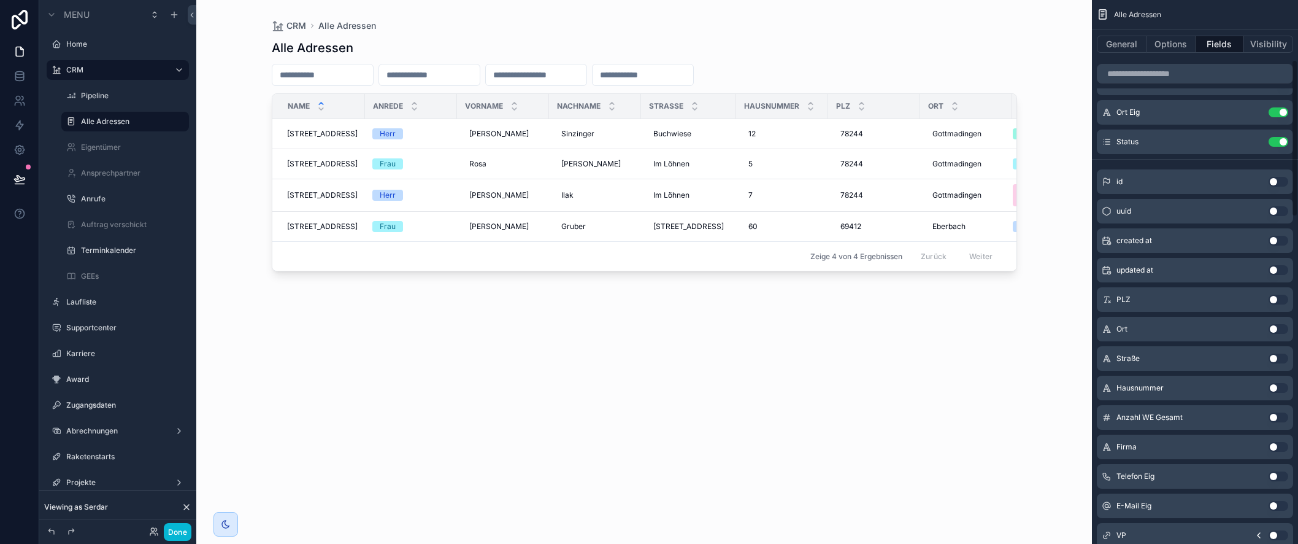
scroll to position [0, 0]
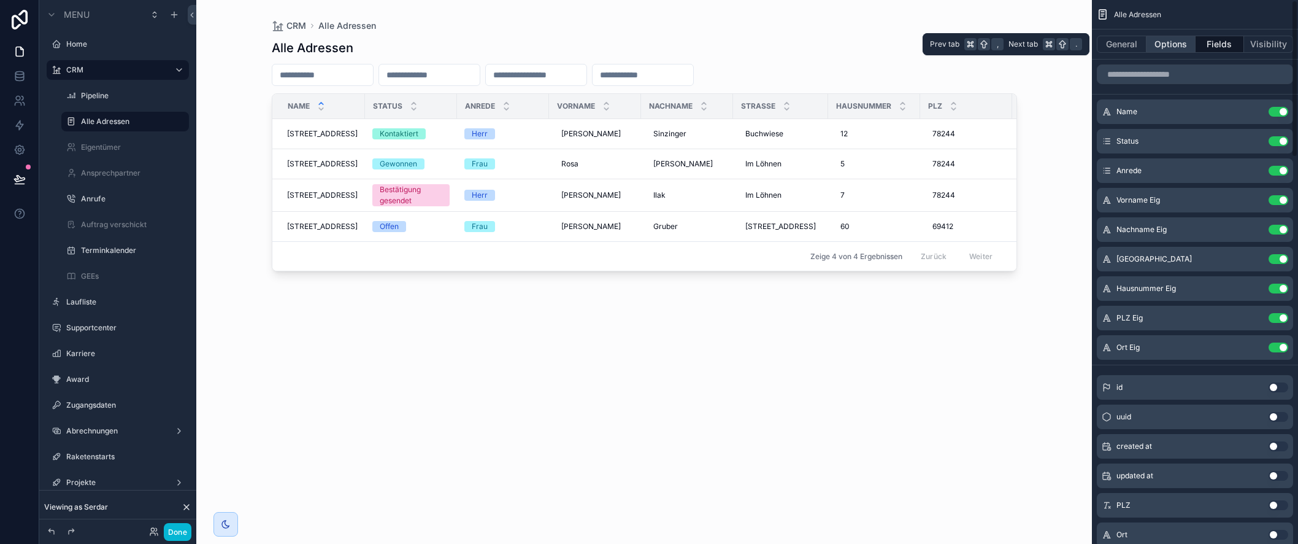
click at [1176, 42] on button "Options" at bounding box center [1171, 44] width 49 height 17
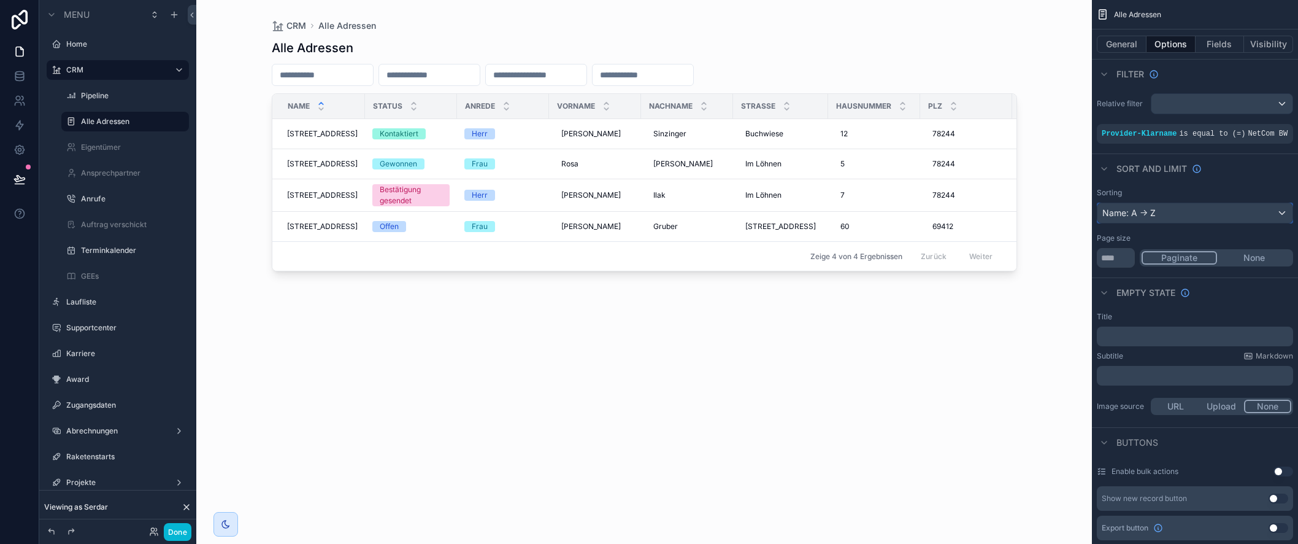
click at [1181, 223] on div "Name: A -> Z" at bounding box center [1195, 213] width 195 height 20
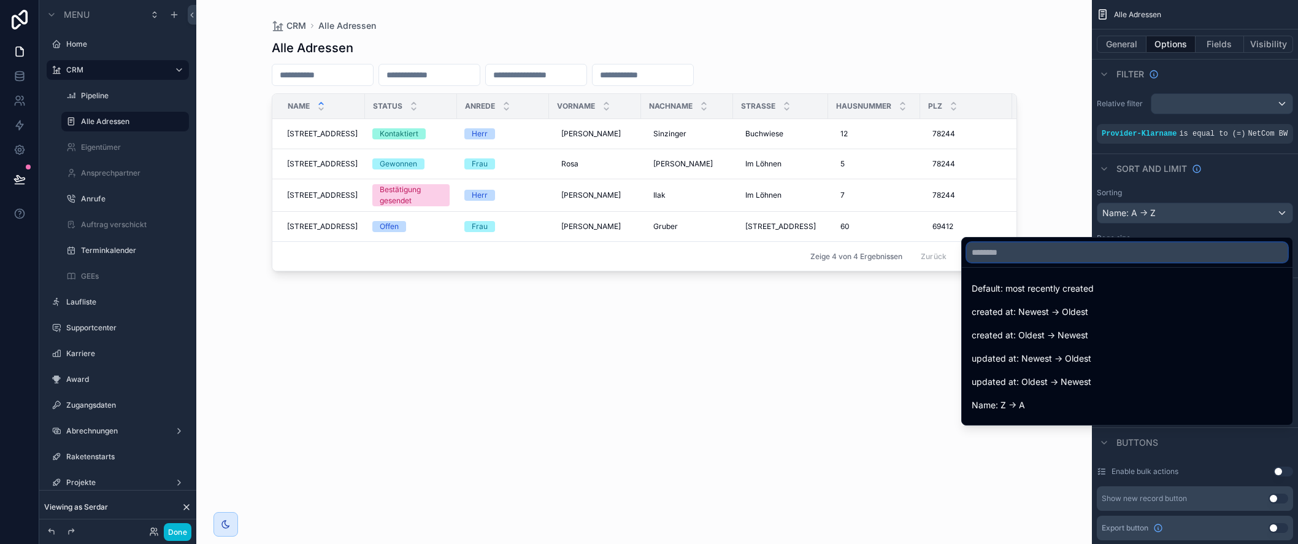
click at [1069, 252] on input "text" at bounding box center [1127, 252] width 321 height 20
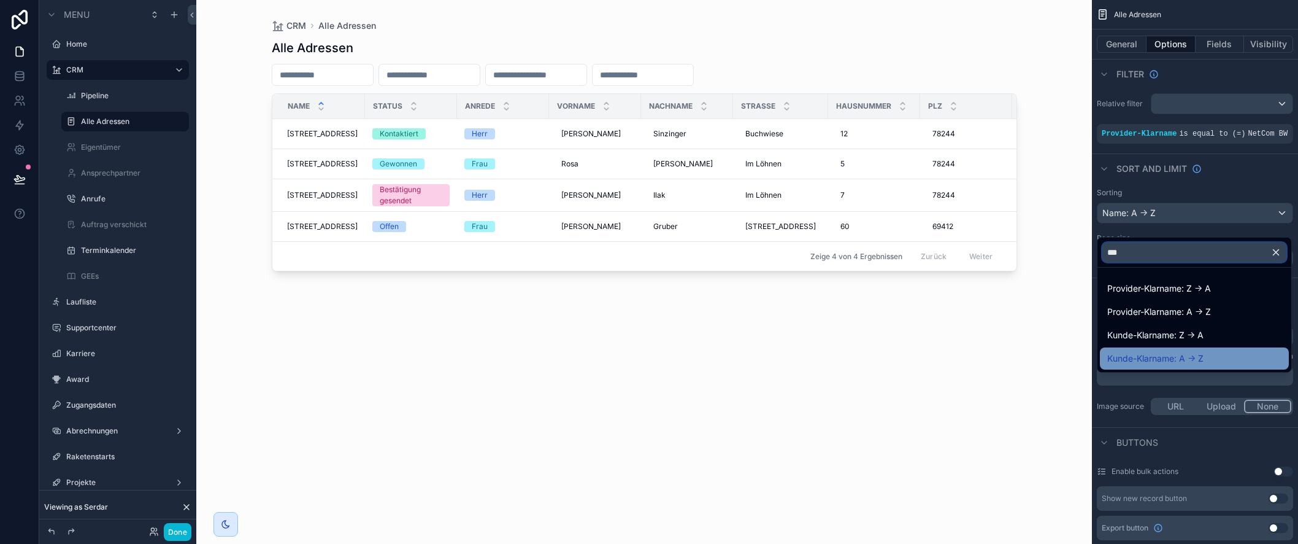
type input "***"
click at [1207, 361] on div "Kunde-Klarname: A -> Z" at bounding box center [1194, 358] width 174 height 15
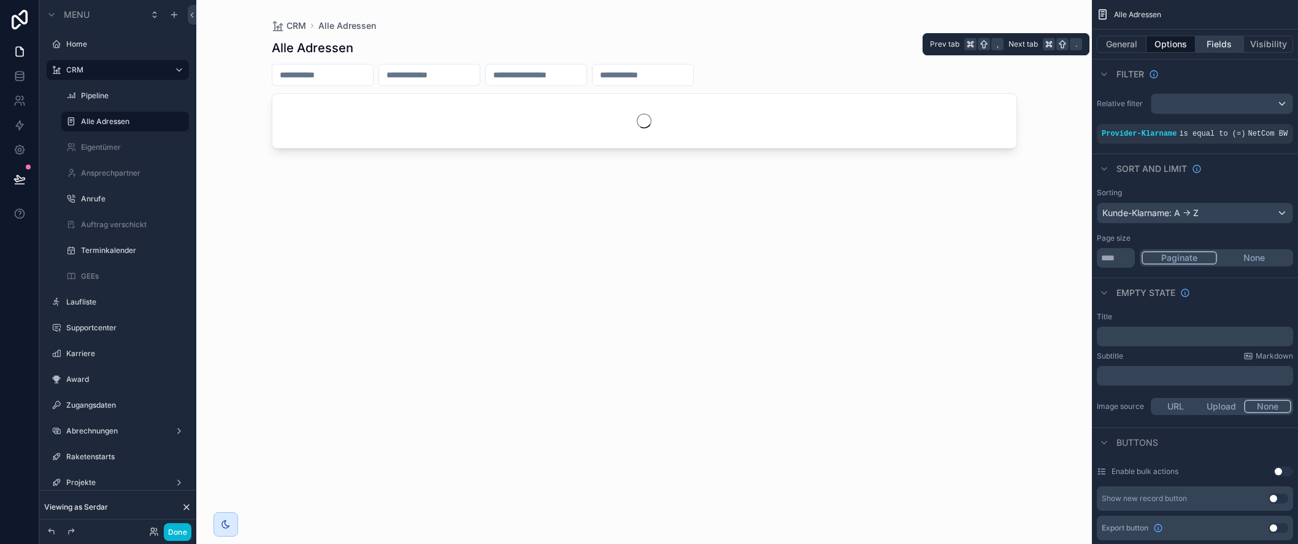
click at [1219, 46] on button "Fields" at bounding box center [1220, 44] width 49 height 17
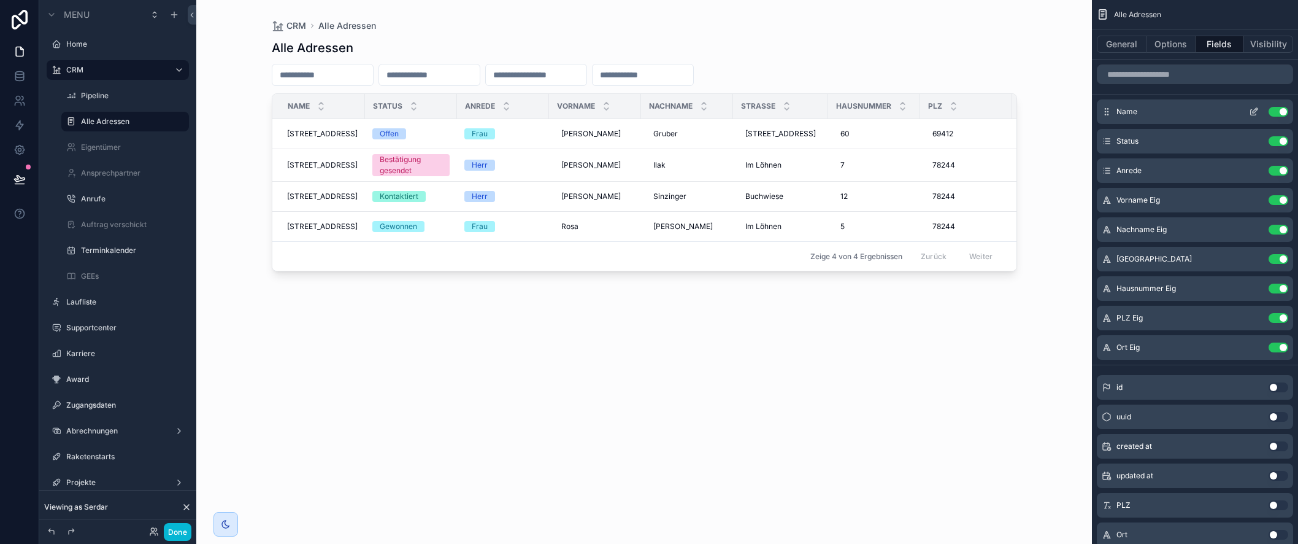
click at [1277, 112] on button "Use setting" at bounding box center [1279, 112] width 20 height 10
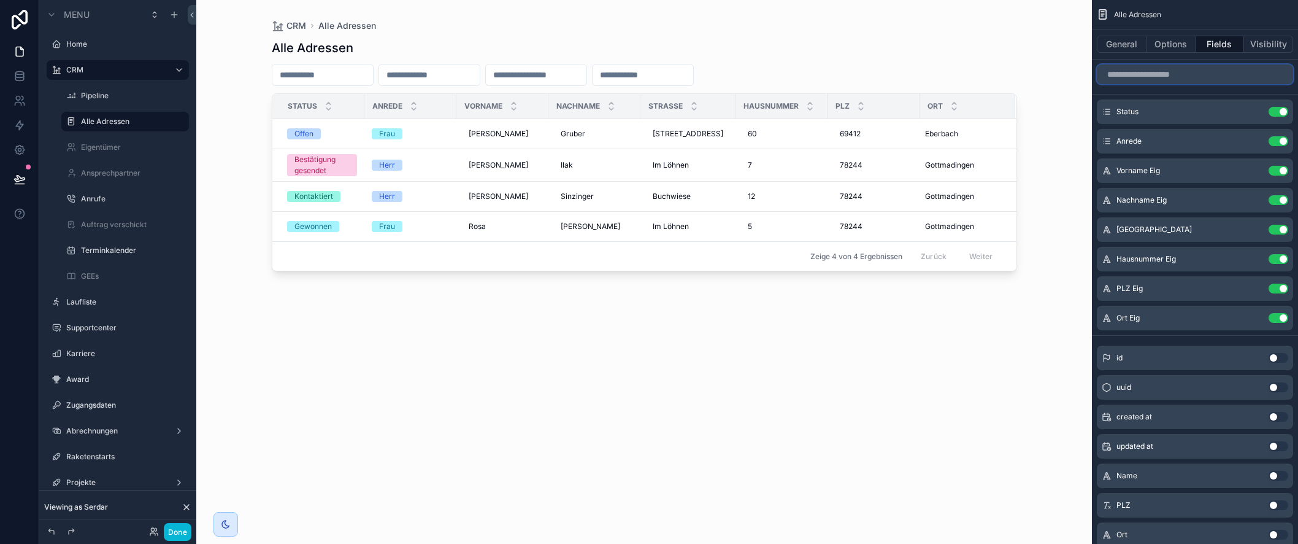
click at [1196, 77] on input "scrollable content" at bounding box center [1195, 74] width 196 height 20
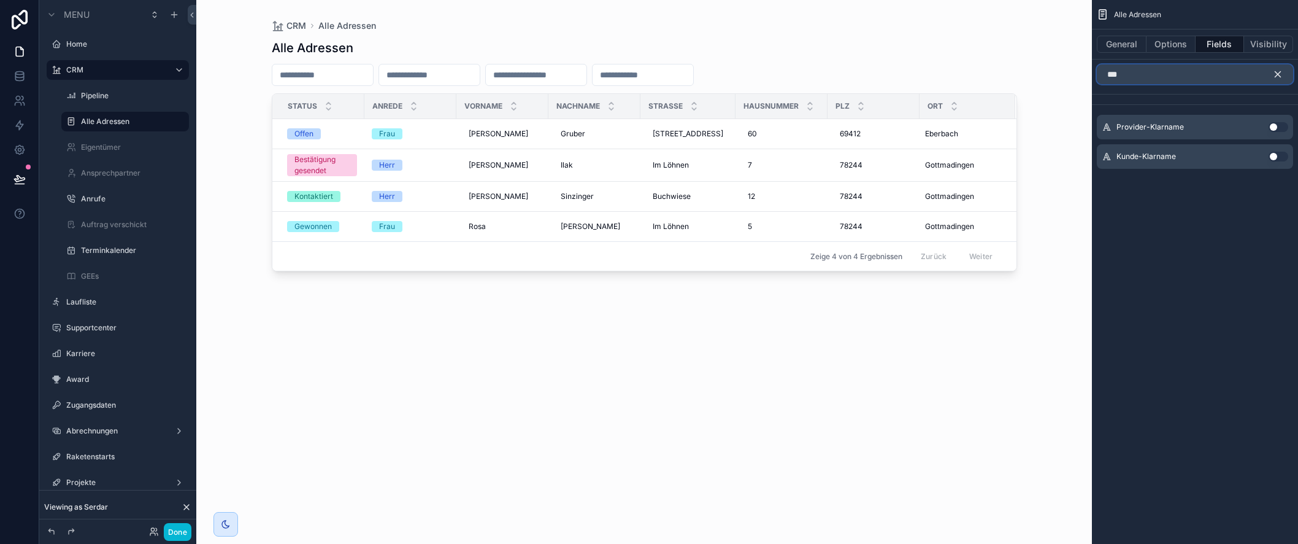
type input "***"
drag, startPoint x: 1272, startPoint y: 154, endPoint x: 1275, endPoint y: 138, distance: 16.4
click at [1272, 154] on button "Use setting" at bounding box center [1279, 157] width 20 height 10
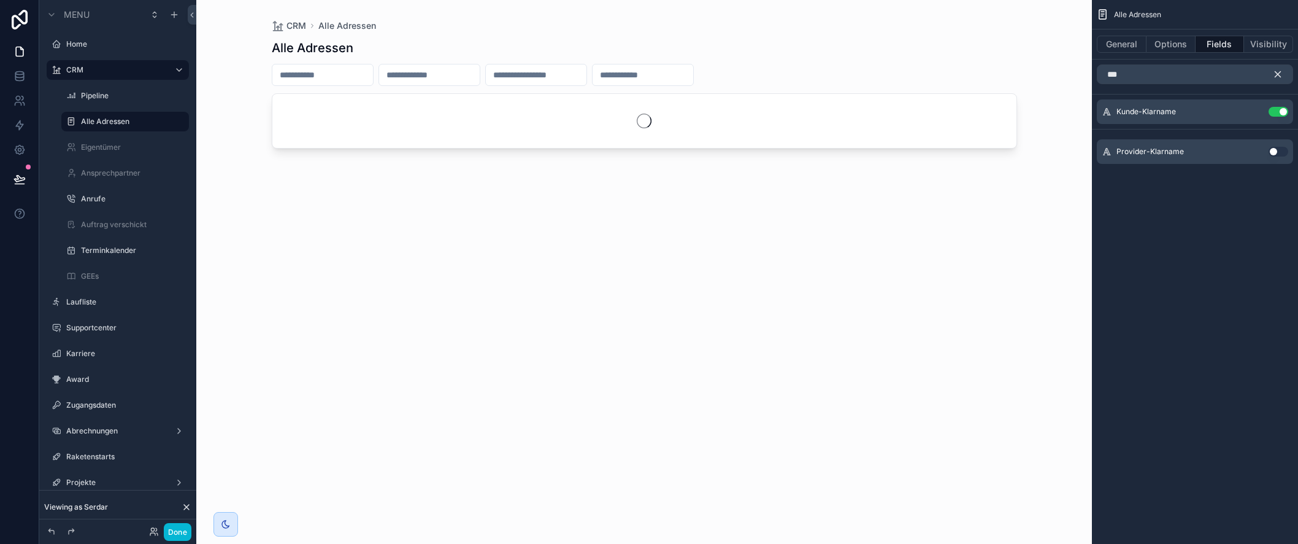
click at [1279, 73] on icon "scrollable content" at bounding box center [1277, 74] width 11 height 11
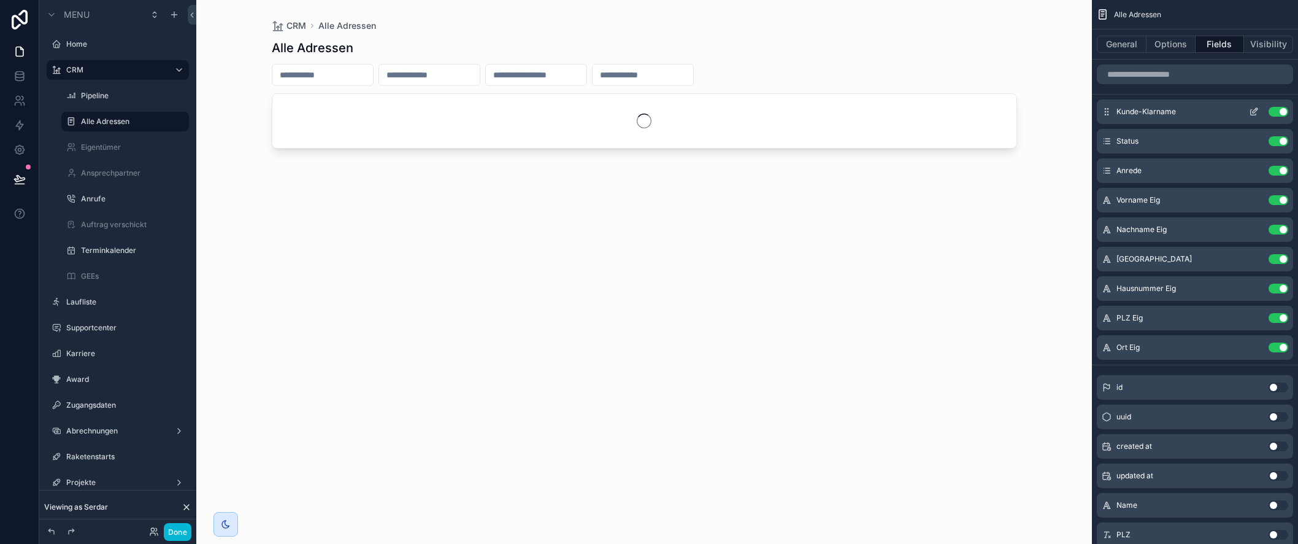
click at [1252, 112] on icon "scrollable content" at bounding box center [1254, 112] width 10 height 10
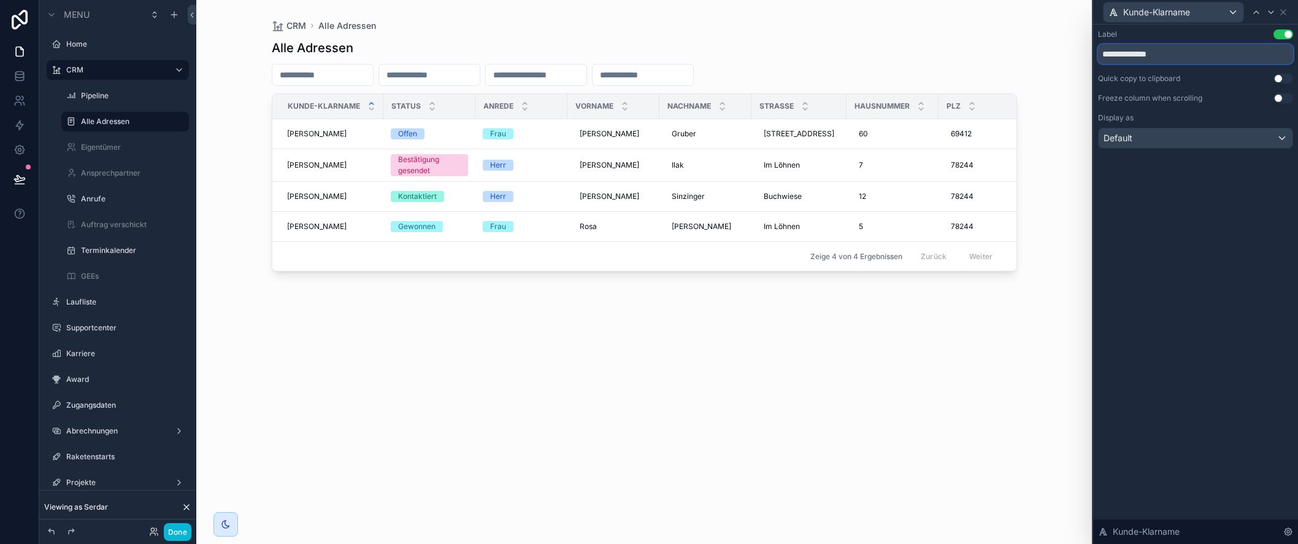
drag, startPoint x: 1130, startPoint y: 56, endPoint x: 1173, endPoint y: 55, distance: 42.9
click at [1172, 55] on input "**********" at bounding box center [1195, 54] width 195 height 20
drag, startPoint x: 1175, startPoint y: 54, endPoint x: 1142, endPoint y: 56, distance: 32.6
click at [1141, 55] on input "**********" at bounding box center [1195, 54] width 195 height 20
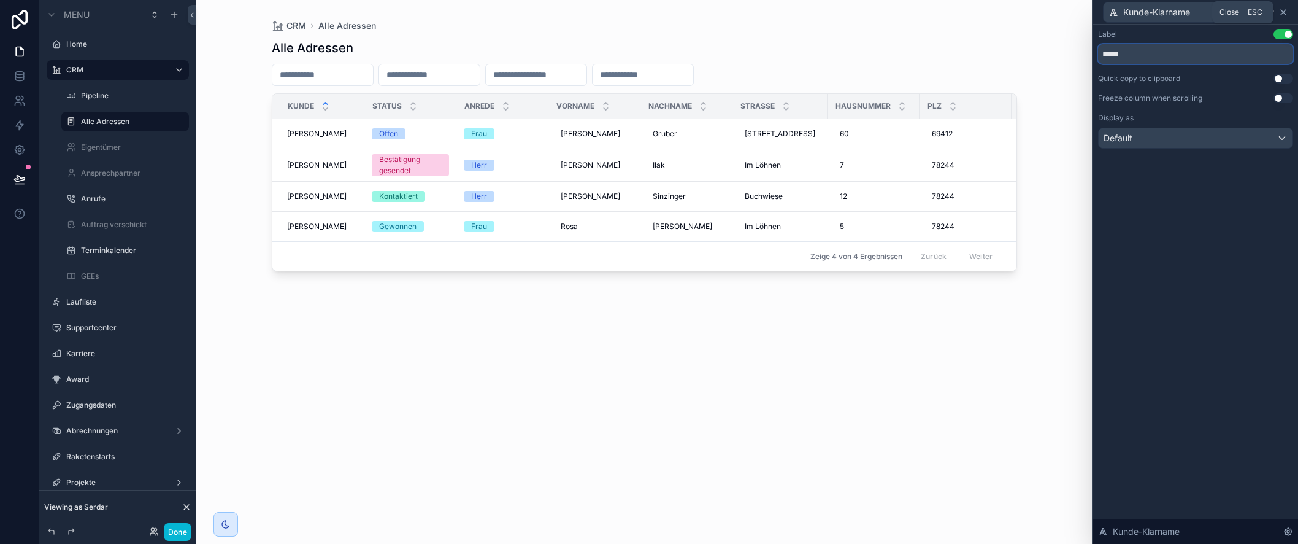
type input "*****"
click at [1286, 13] on icon at bounding box center [1283, 12] width 10 height 10
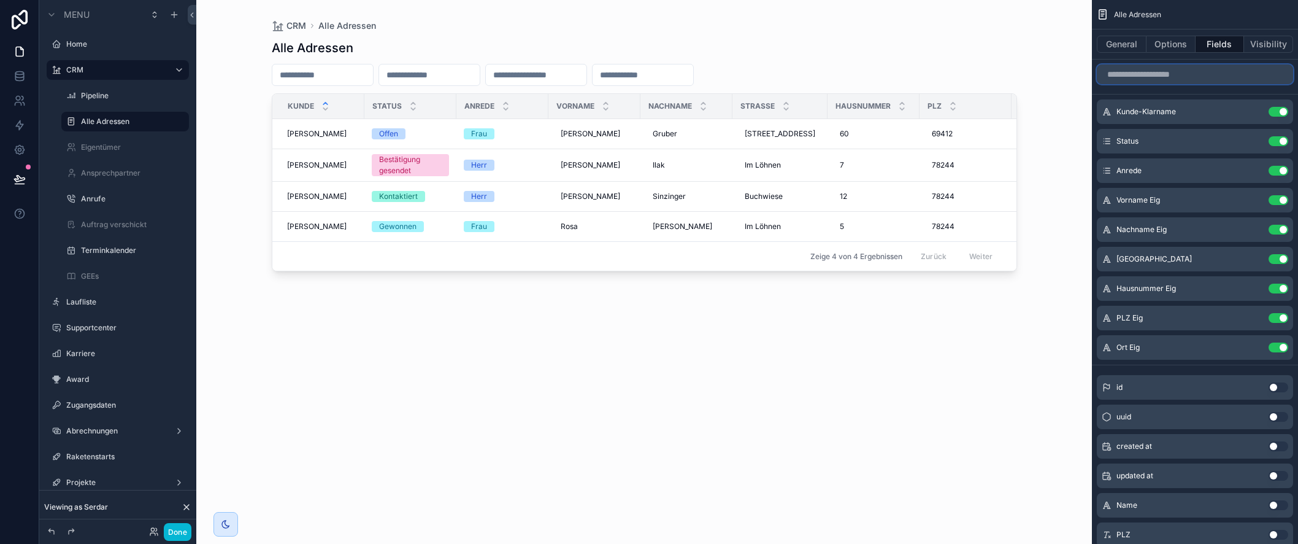
click at [1169, 75] on input "scrollable content" at bounding box center [1195, 74] width 196 height 20
click at [177, 531] on button "Done" at bounding box center [178, 532] width 28 height 18
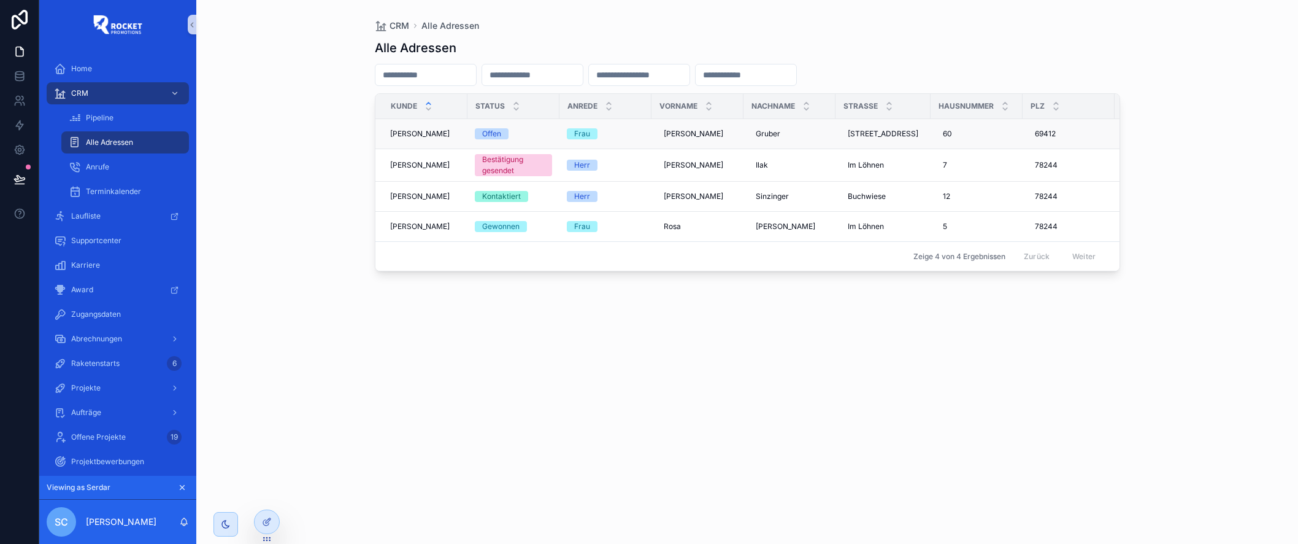
click at [448, 133] on div "[PERSON_NAME] [PERSON_NAME]" at bounding box center [425, 134] width 70 height 10
click at [266, 525] on icon at bounding box center [267, 522] width 10 height 10
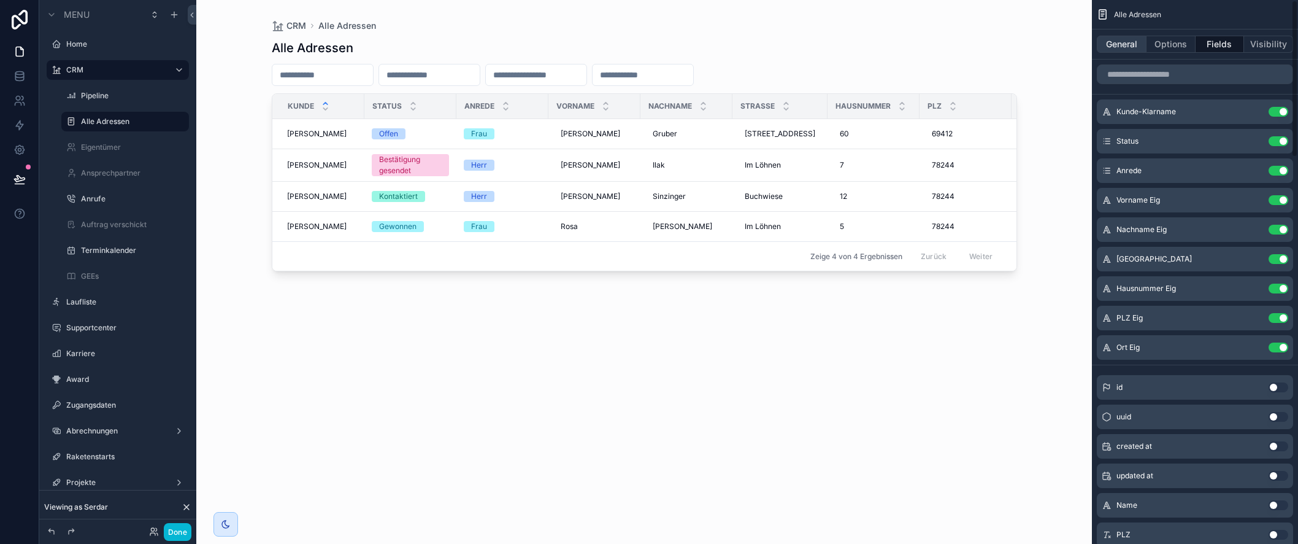
drag, startPoint x: 1171, startPoint y: 43, endPoint x: 1140, endPoint y: 44, distance: 30.7
click at [1171, 43] on button "Options" at bounding box center [1171, 44] width 49 height 17
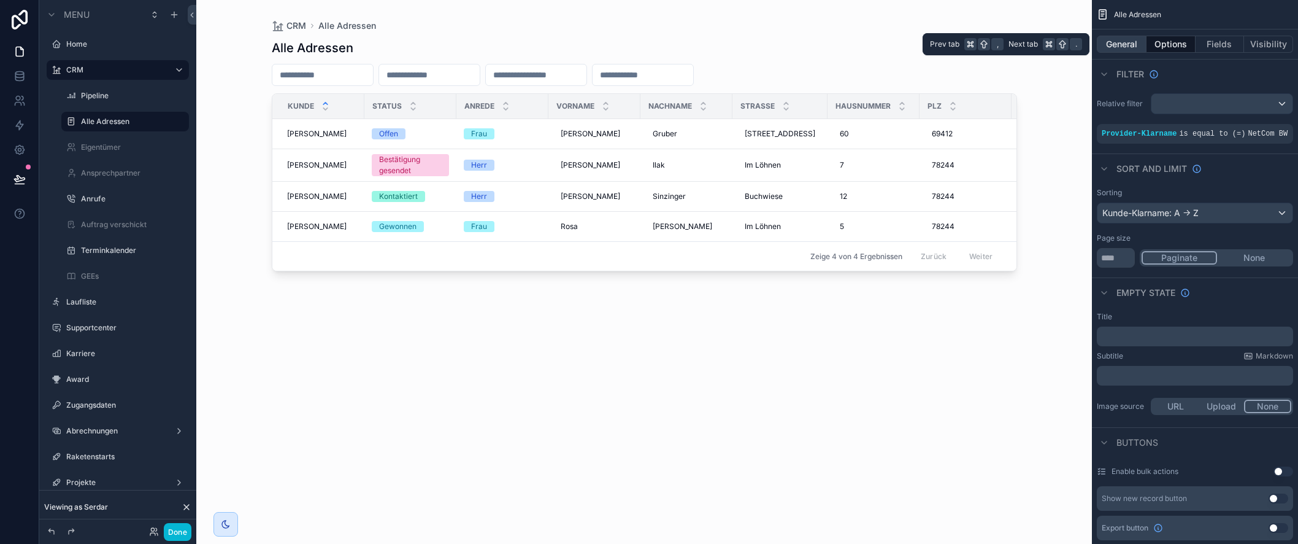
drag, startPoint x: 1121, startPoint y: 44, endPoint x: 1125, endPoint y: 50, distance: 6.3
click at [1121, 44] on button "General" at bounding box center [1122, 44] width 50 height 17
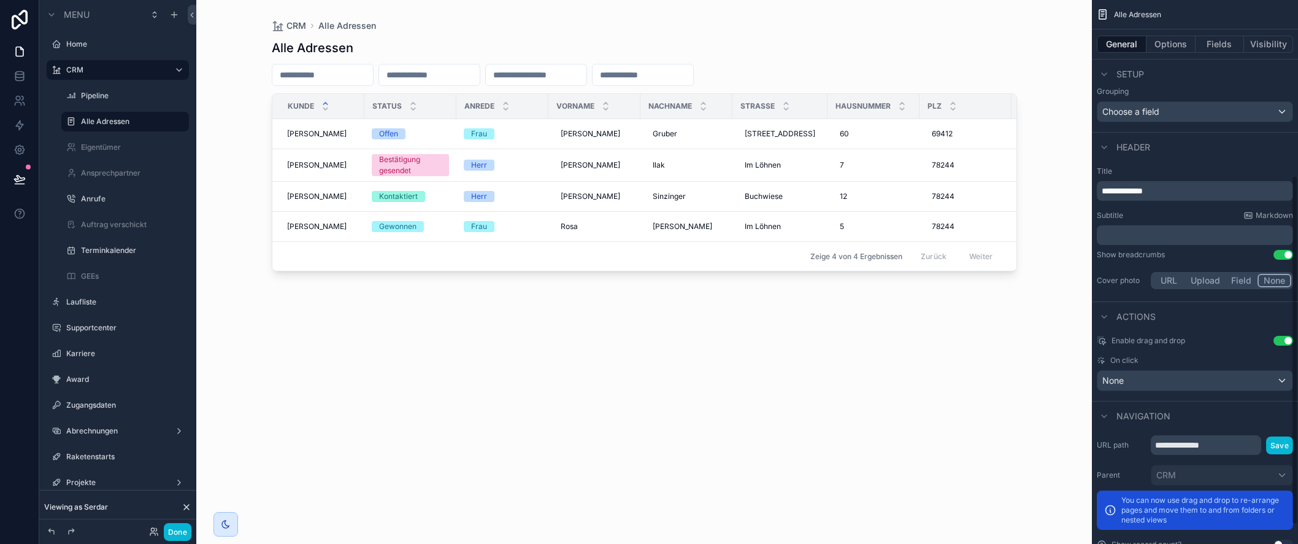
scroll to position [304, 0]
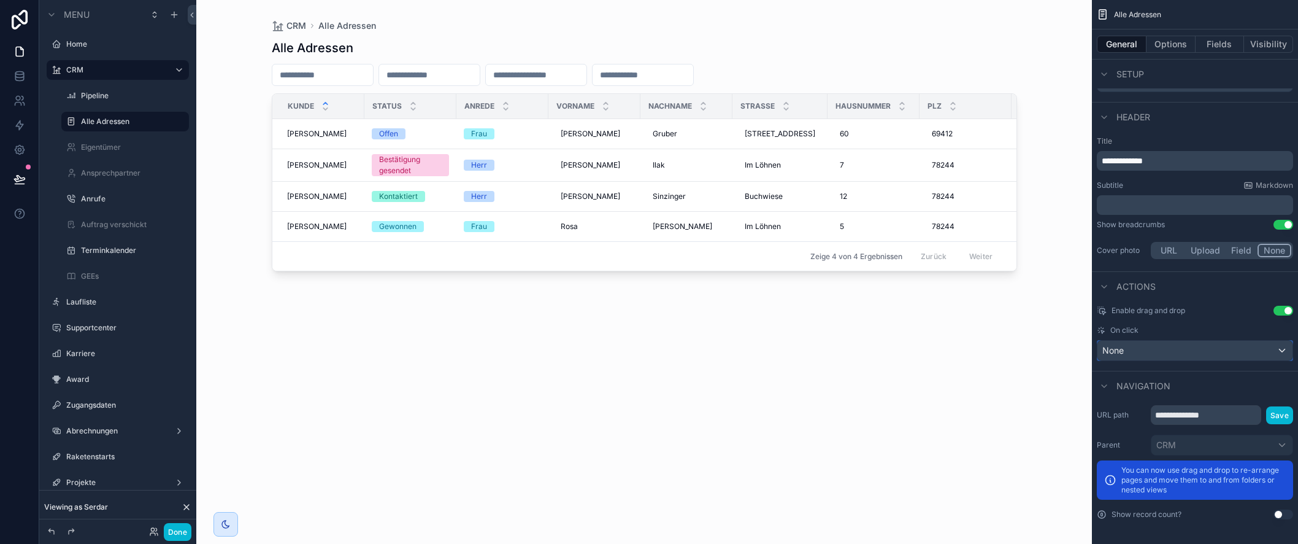
click at [1152, 350] on div "None" at bounding box center [1195, 350] width 195 height 20
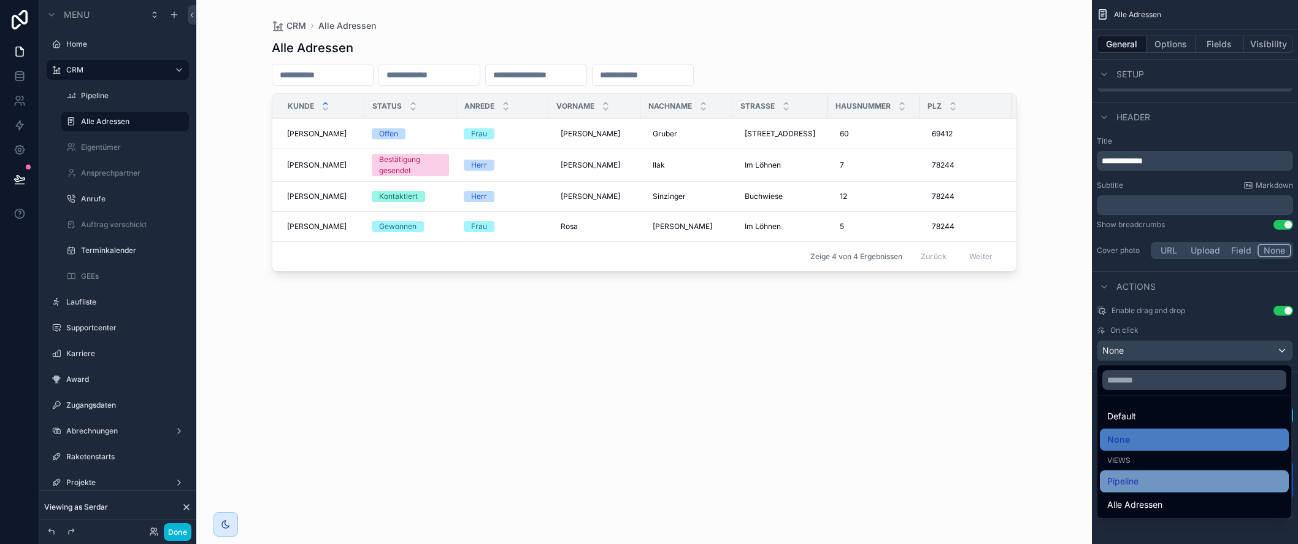
click at [1153, 483] on div "Pipeline" at bounding box center [1194, 481] width 174 height 15
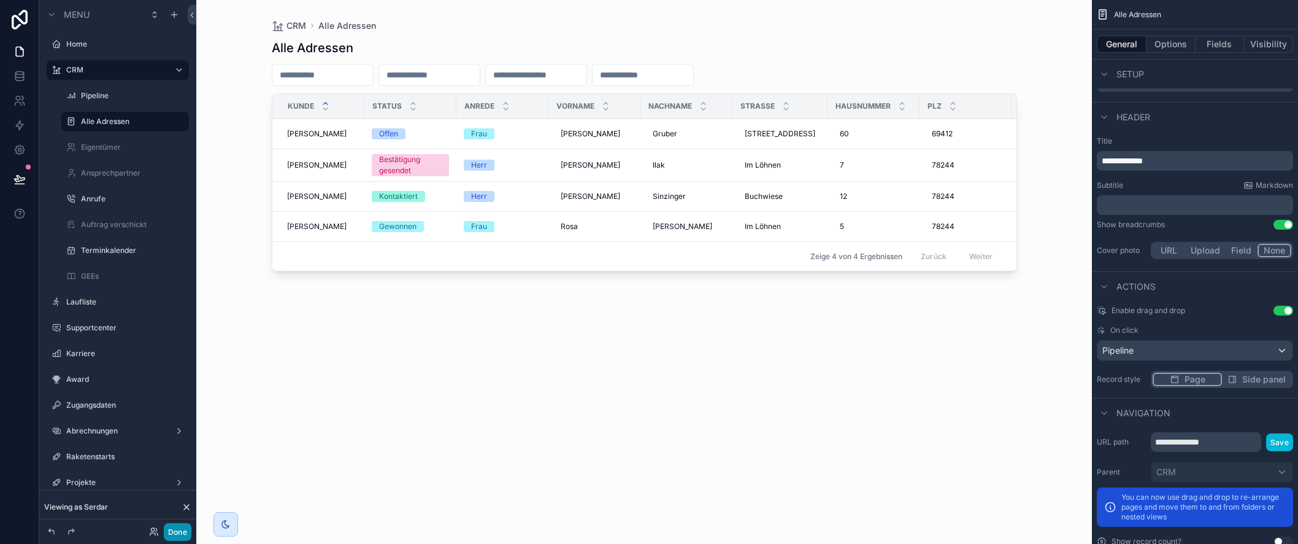
click at [183, 531] on button "Done" at bounding box center [178, 532] width 28 height 18
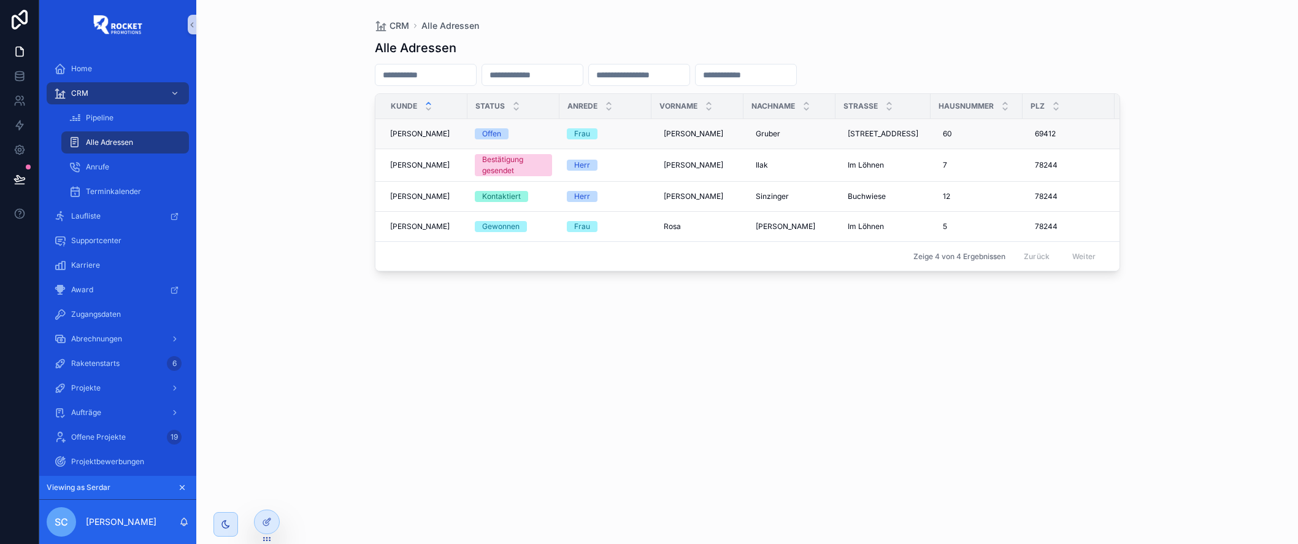
click at [427, 133] on span "[PERSON_NAME]" at bounding box center [420, 134] width 60 height 10
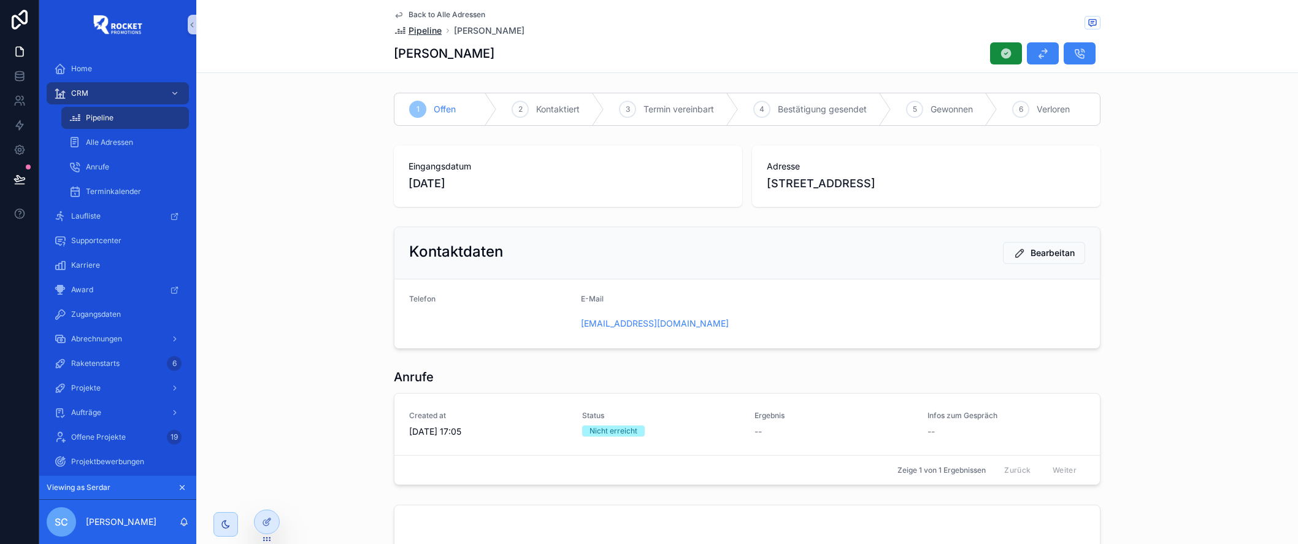
click at [422, 30] on span "Pipeline" at bounding box center [425, 31] width 33 height 12
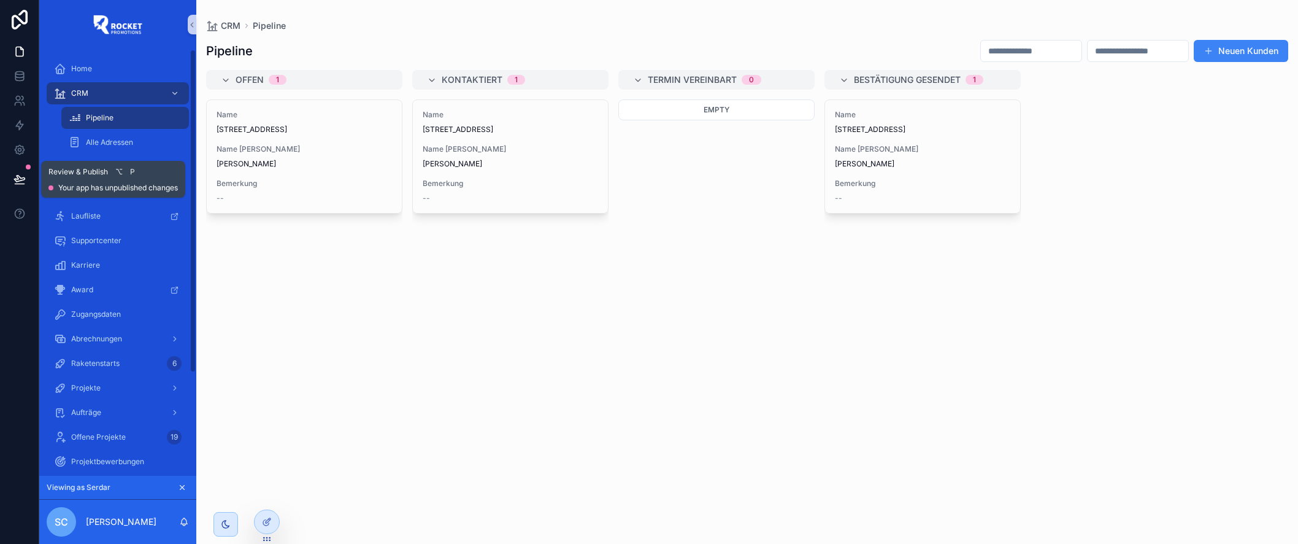
click at [18, 179] on icon at bounding box center [19, 178] width 10 height 6
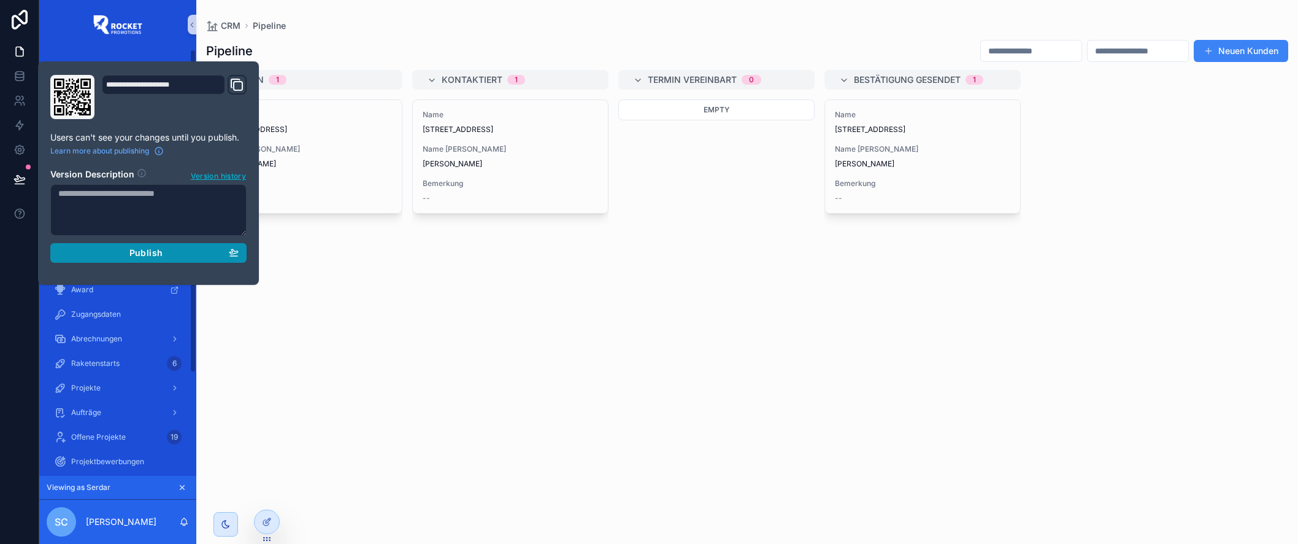
click at [175, 252] on div "Publish" at bounding box center [148, 252] width 180 height 11
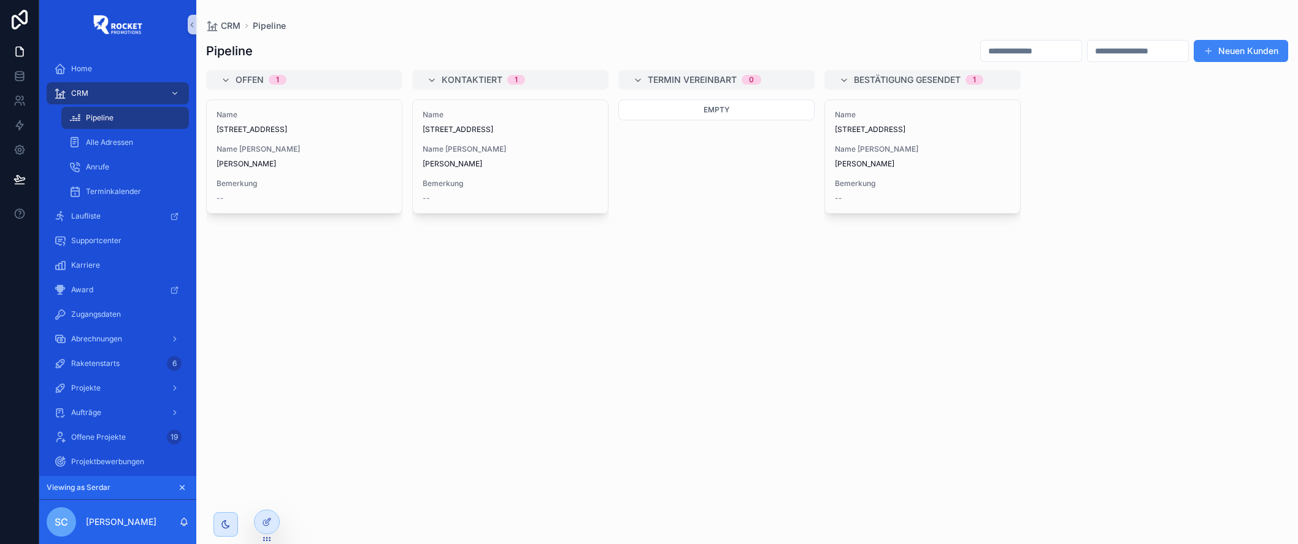
click at [490, 320] on div "Name [PERSON_NAME][STREET_ADDRESS] Name [PERSON_NAME] Bemerkung --" at bounding box center [510, 313] width 196 height 429
click at [126, 139] on span "Alle Adressen" at bounding box center [109, 142] width 47 height 10
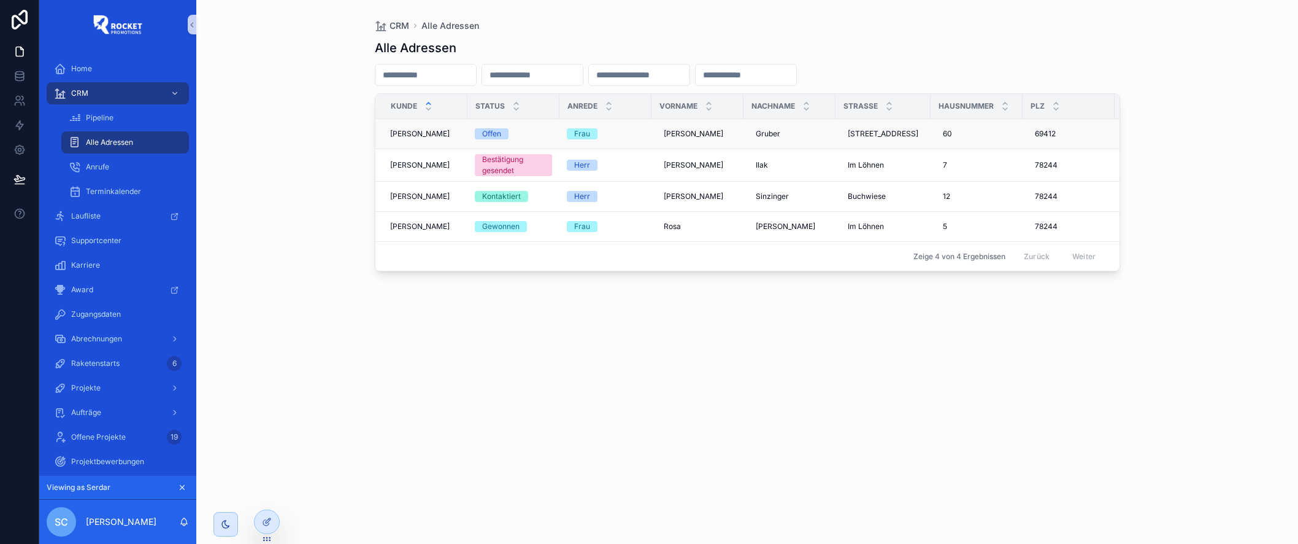
click at [419, 133] on span "[PERSON_NAME]" at bounding box center [420, 134] width 60 height 10
